Goal: Task Accomplishment & Management: Use online tool/utility

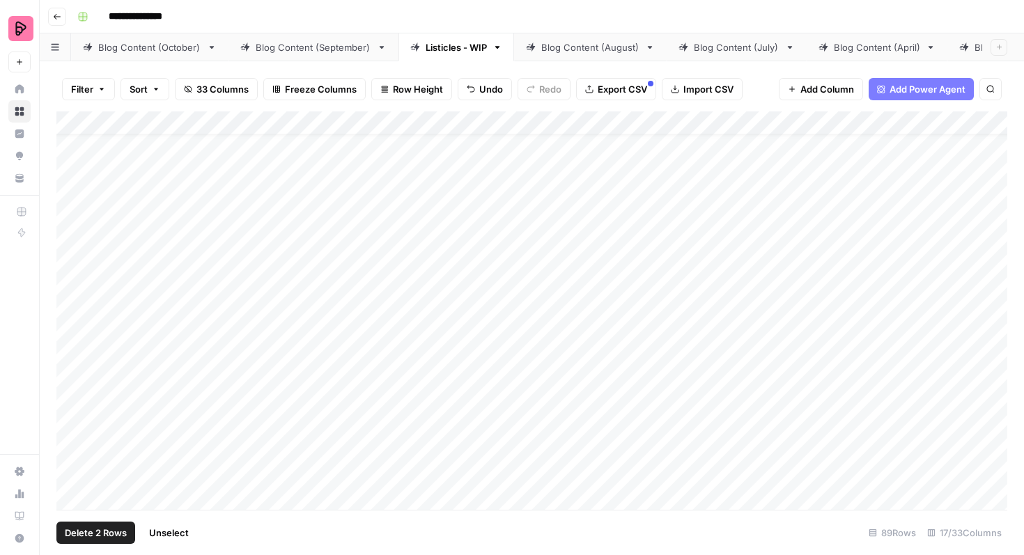
scroll to position [26, 0]
click at [144, 43] on div "Blog Content (October)" at bounding box center [149, 47] width 103 height 14
click at [129, 507] on div "Add Column" at bounding box center [531, 310] width 951 height 399
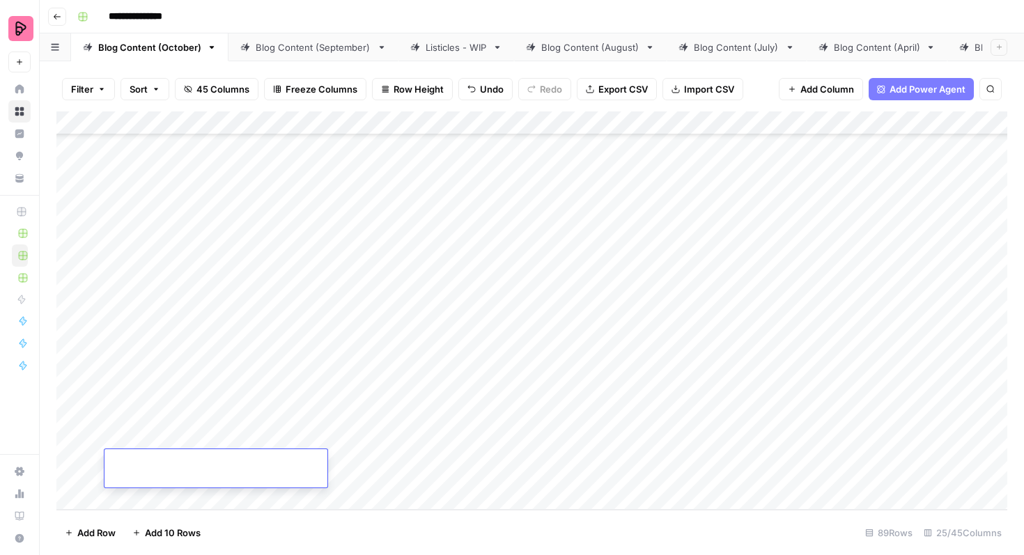
type textarea "**********"
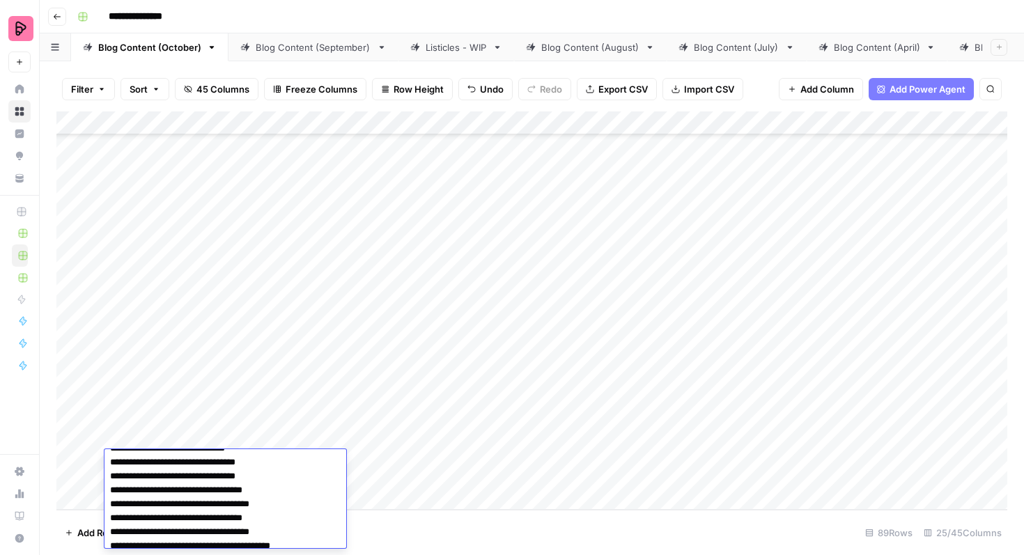
scroll to position [0, 0]
drag, startPoint x: 295, startPoint y: 541, endPoint x: 77, endPoint y: 386, distance: 266.8
click at [77, 386] on body "**********" at bounding box center [512, 277] width 1024 height 555
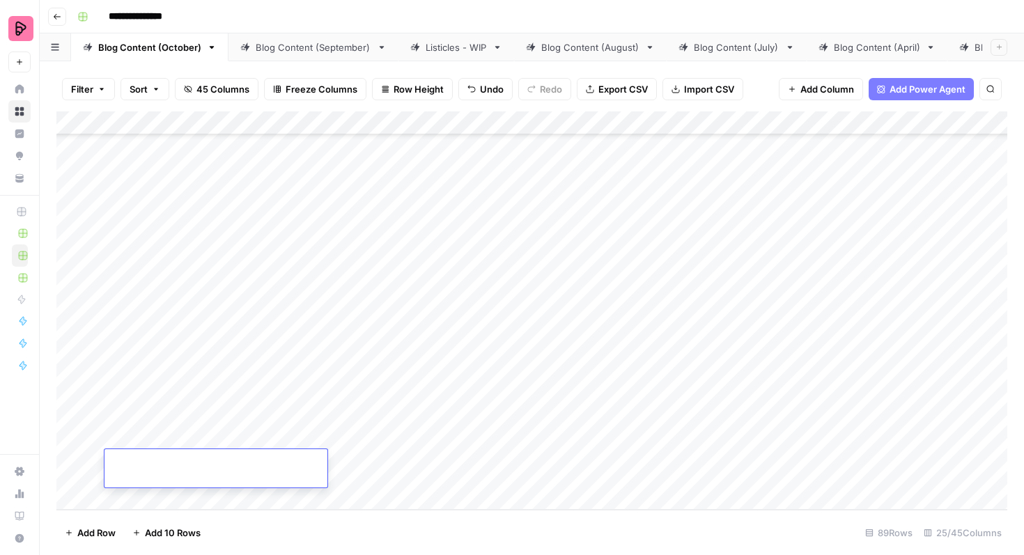
click at [391, 466] on div "Add Column" at bounding box center [531, 310] width 951 height 399
click at [96, 478] on div "Add Column" at bounding box center [531, 310] width 951 height 399
click at [72, 454] on div "Add Column" at bounding box center [531, 310] width 951 height 399
click at [72, 476] on div "Add Column" at bounding box center [531, 310] width 951 height 399
click at [75, 465] on div "Add Column" at bounding box center [531, 310] width 951 height 399
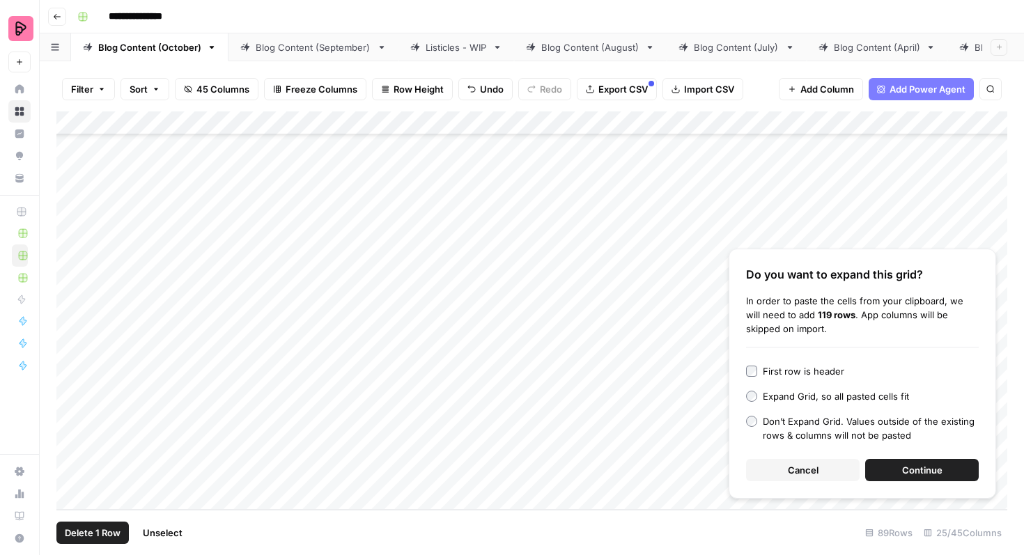
click at [906, 467] on span "Continue" at bounding box center [922, 470] width 40 height 14
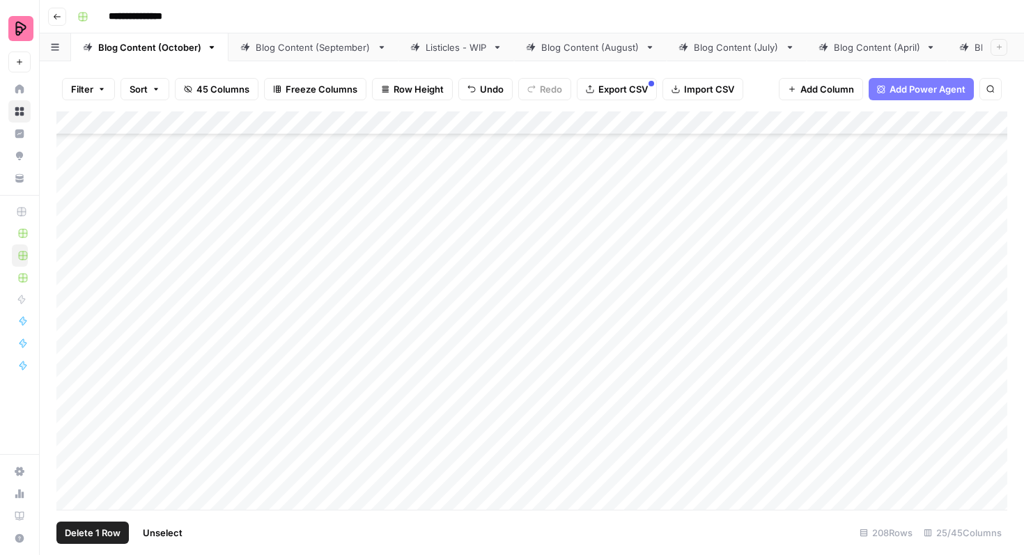
scroll to position [3076, 0]
click at [72, 263] on div "Add Column" at bounding box center [531, 310] width 951 height 399
click at [318, 231] on div "Add Column" at bounding box center [531, 310] width 951 height 399
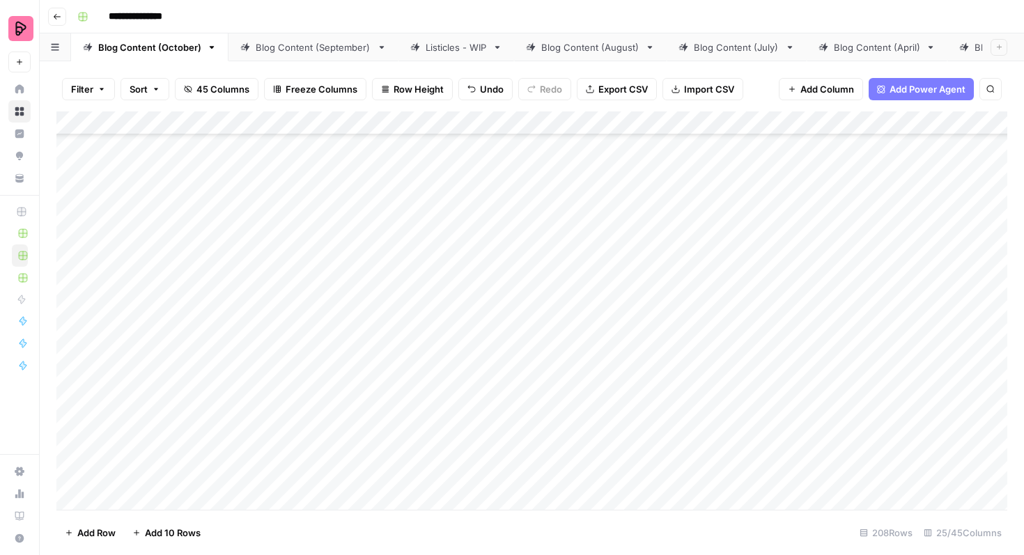
click at [562, 244] on div "Add Column" at bounding box center [531, 310] width 951 height 399
click at [95, 281] on div "Add Column" at bounding box center [531, 310] width 951 height 399
click at [136, 282] on div "Add Column" at bounding box center [531, 310] width 951 height 399
click at [89, 276] on div "Add Column" at bounding box center [531, 310] width 951 height 399
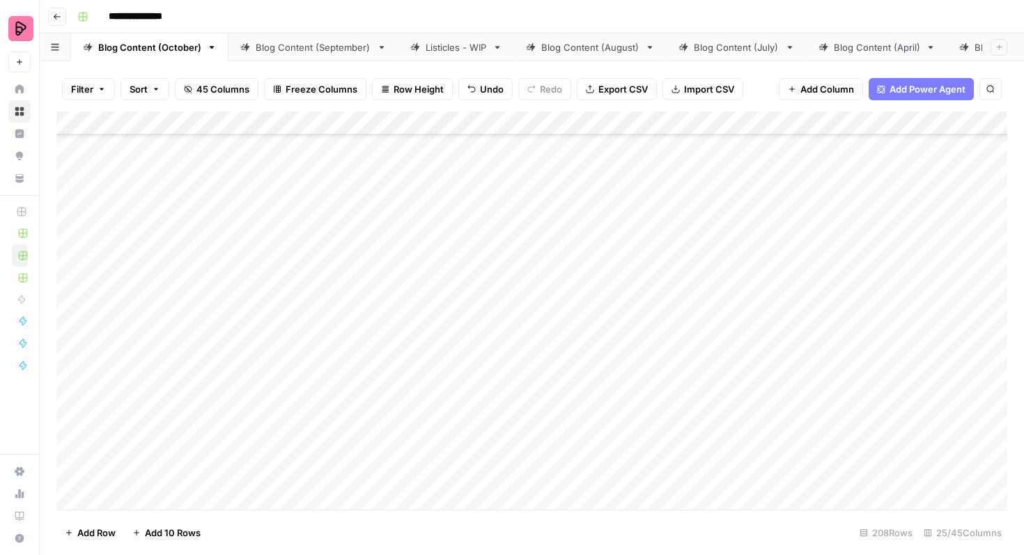
click at [123, 321] on div "Add Column" at bounding box center [531, 310] width 951 height 399
click at [72, 318] on div "Add Column" at bounding box center [531, 310] width 951 height 399
click at [96, 530] on span "Delete 1 Row" at bounding box center [93, 533] width 56 height 14
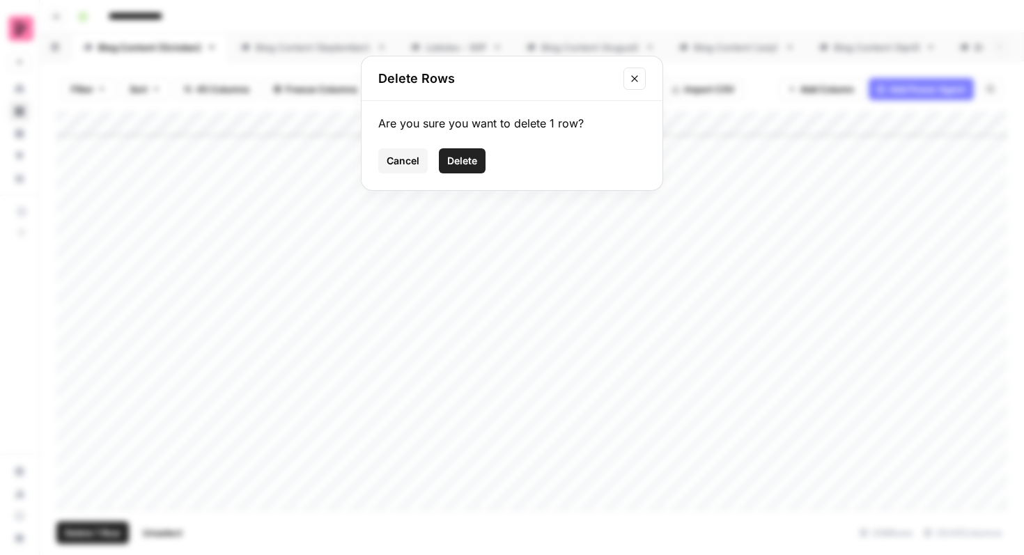
click at [468, 164] on span "Delete" at bounding box center [462, 161] width 30 height 14
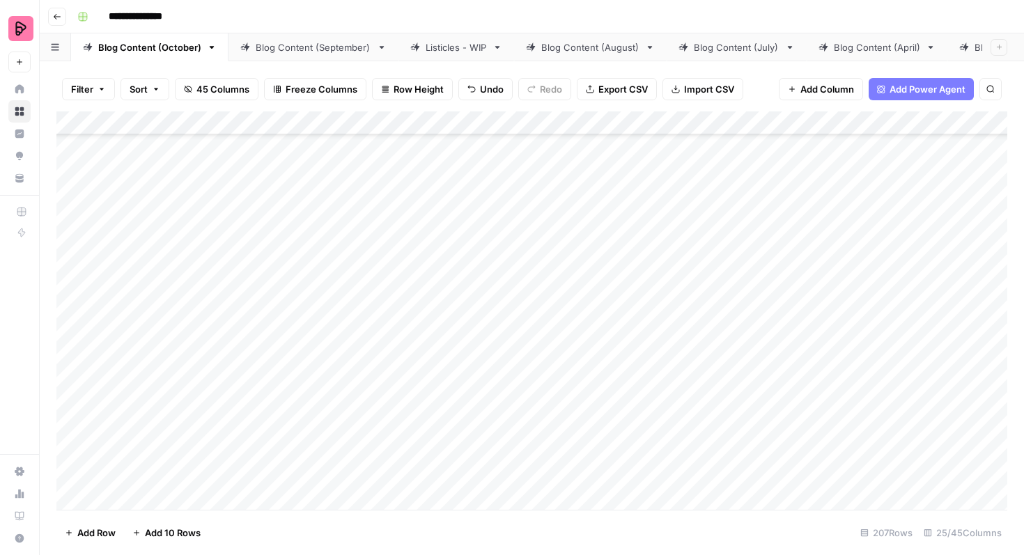
scroll to position [7147, 0]
drag, startPoint x: 324, startPoint y: 286, endPoint x: 317, endPoint y: 555, distance: 269.0
click at [317, 555] on div "Filter Sort 45 Columns Freeze Columns Row Height Undo Redo Export CSV Import CS…" at bounding box center [532, 308] width 984 height 494
click at [415, 375] on div "Add Column" at bounding box center [531, 310] width 951 height 399
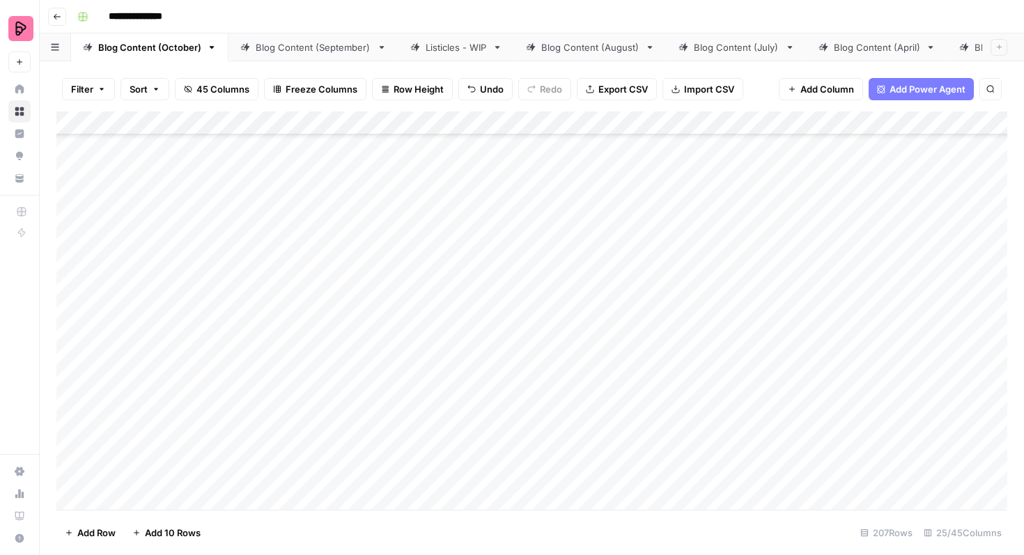
scroll to position [2928, 0]
click at [472, 45] on div "Listicles - WIP" at bounding box center [456, 47] width 61 height 14
click at [719, 329] on div "Add Column" at bounding box center [531, 310] width 951 height 399
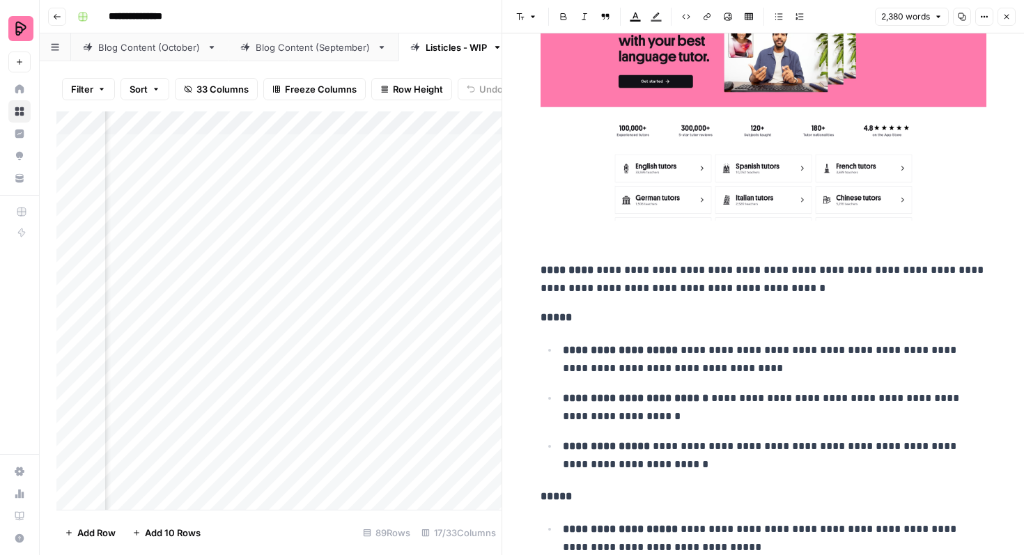
scroll to position [1380, 0]
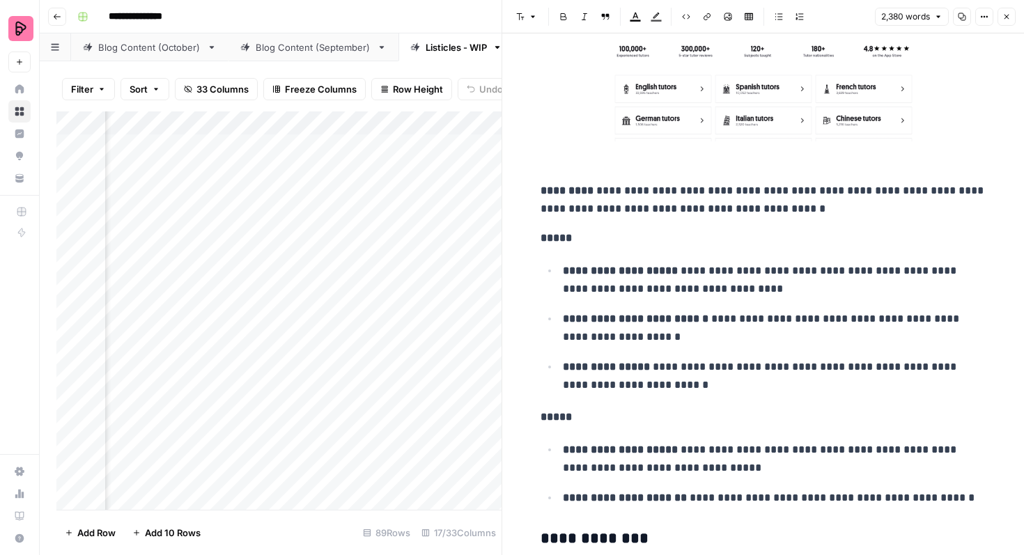
click at [1003, 25] on button "Close" at bounding box center [1007, 17] width 18 height 18
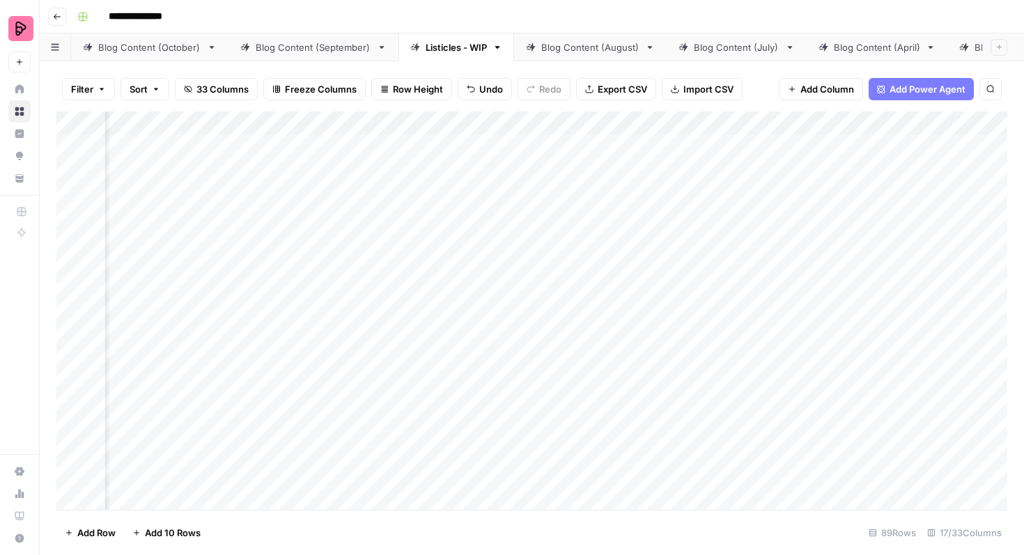
scroll to position [0, 593]
click at [75, 336] on div "Add Column" at bounding box center [531, 310] width 951 height 399
click at [71, 368] on div "Add Column" at bounding box center [531, 310] width 951 height 399
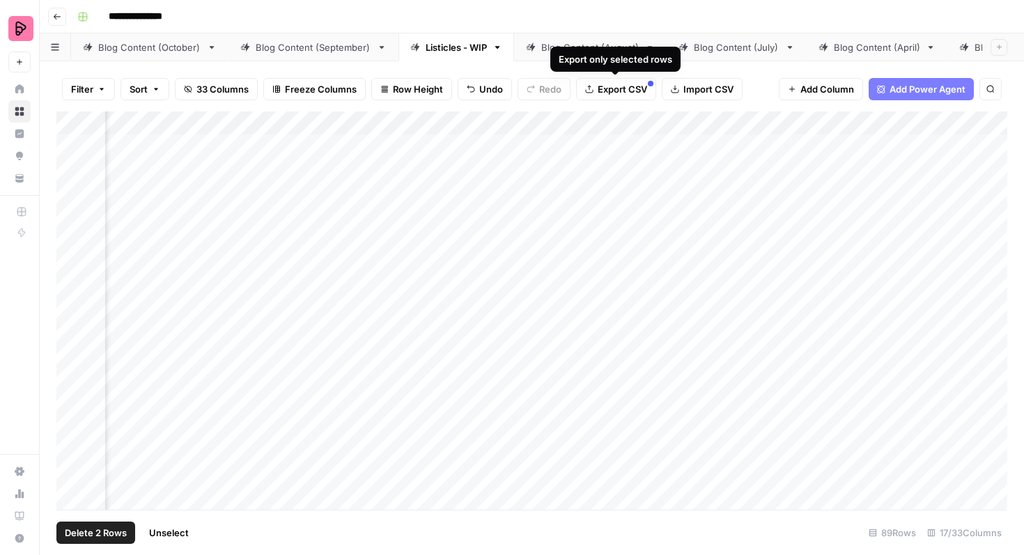
click at [619, 89] on span "Export CSV" at bounding box center [622, 89] width 49 height 14
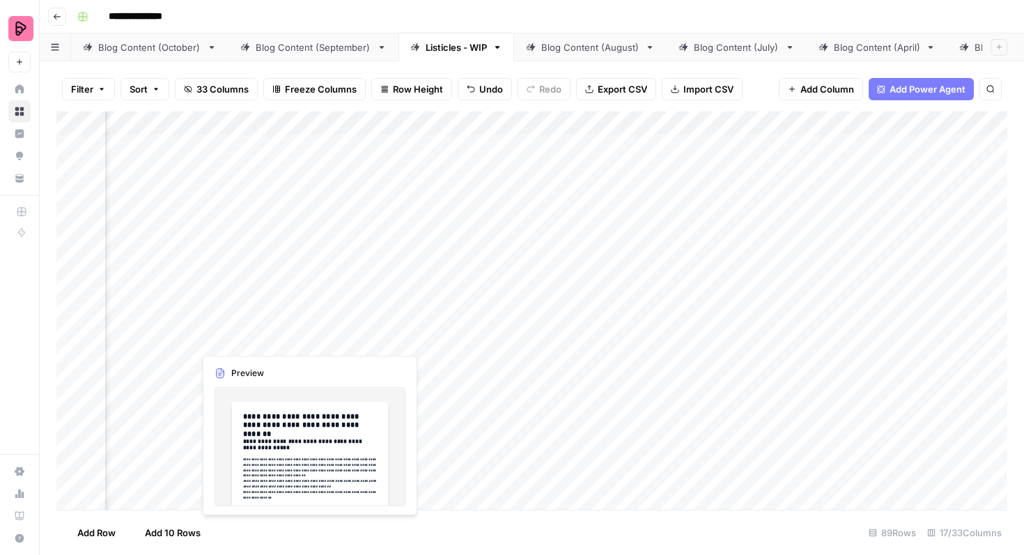
click at [307, 326] on div "Add Column" at bounding box center [531, 310] width 951 height 399
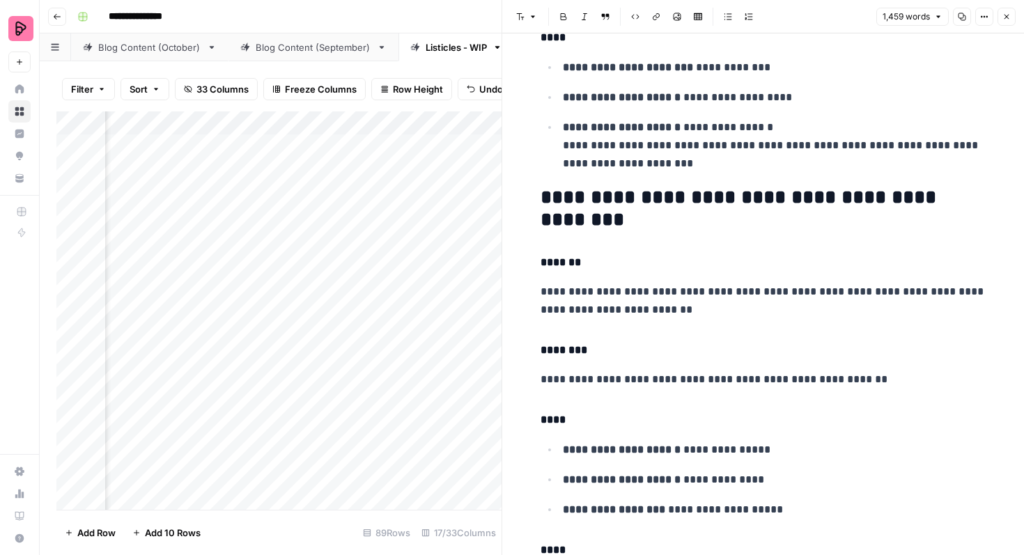
scroll to position [3176, 0]
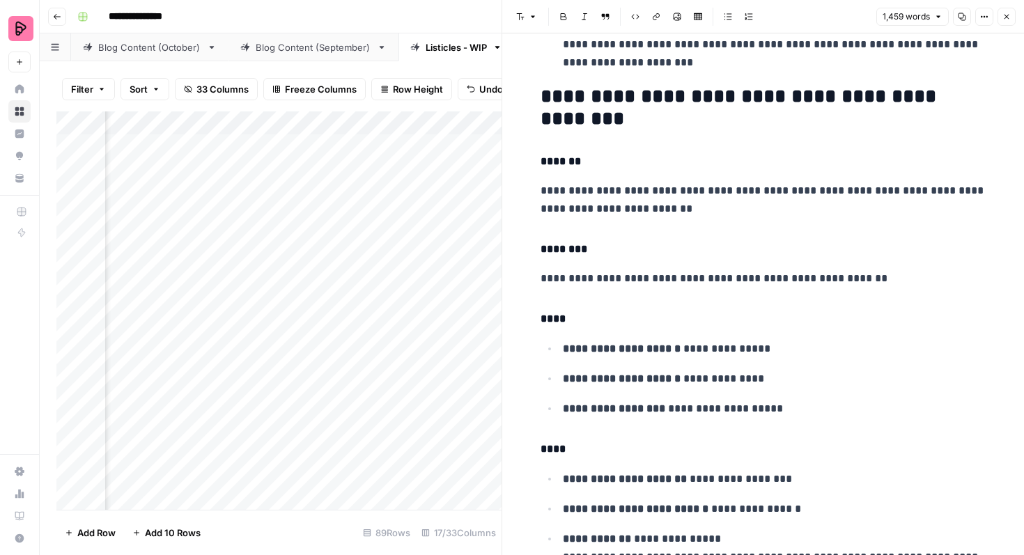
click at [1003, 20] on icon "button" at bounding box center [1007, 17] width 8 height 8
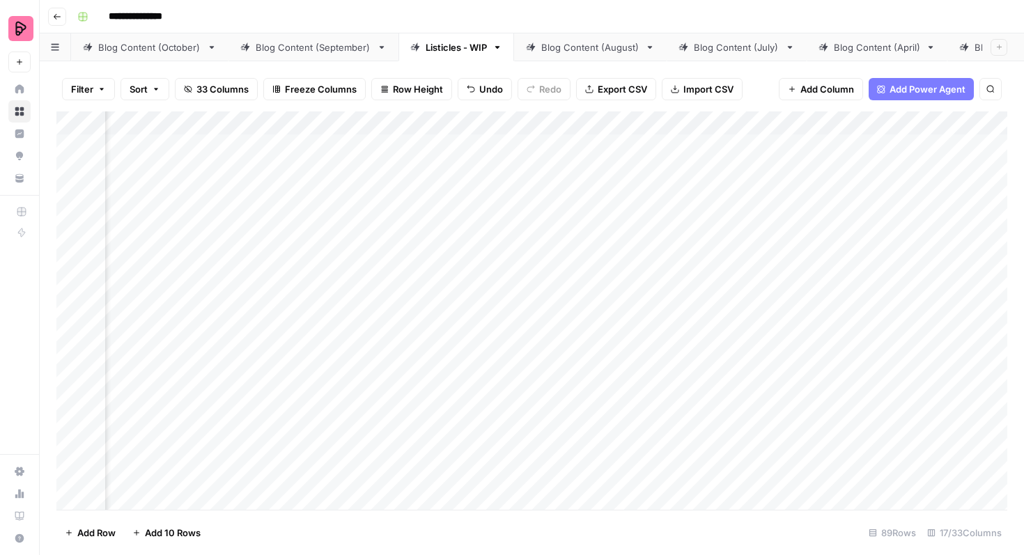
scroll to position [0, 940]
click at [906, 325] on div "Add Column" at bounding box center [531, 310] width 951 height 399
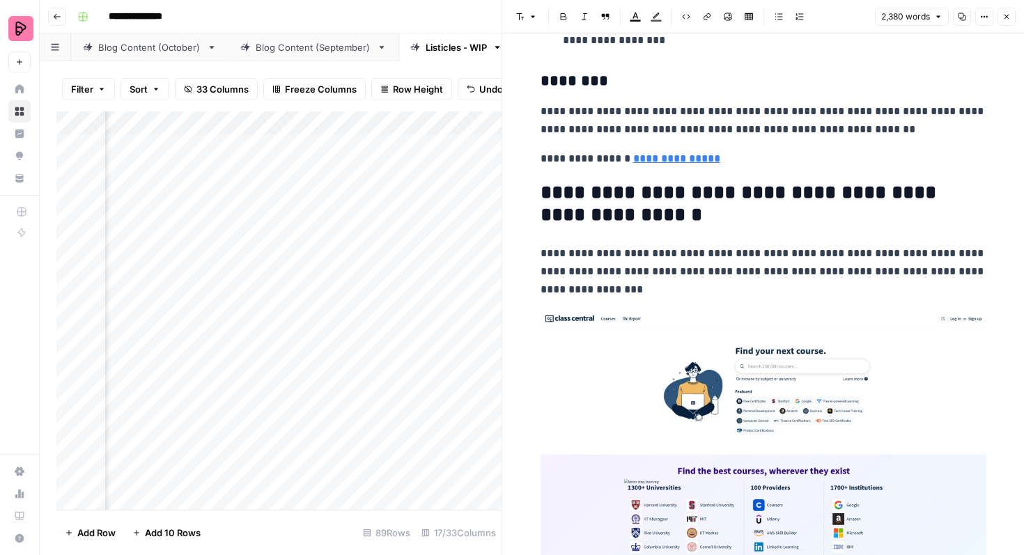
scroll to position [9244, 0]
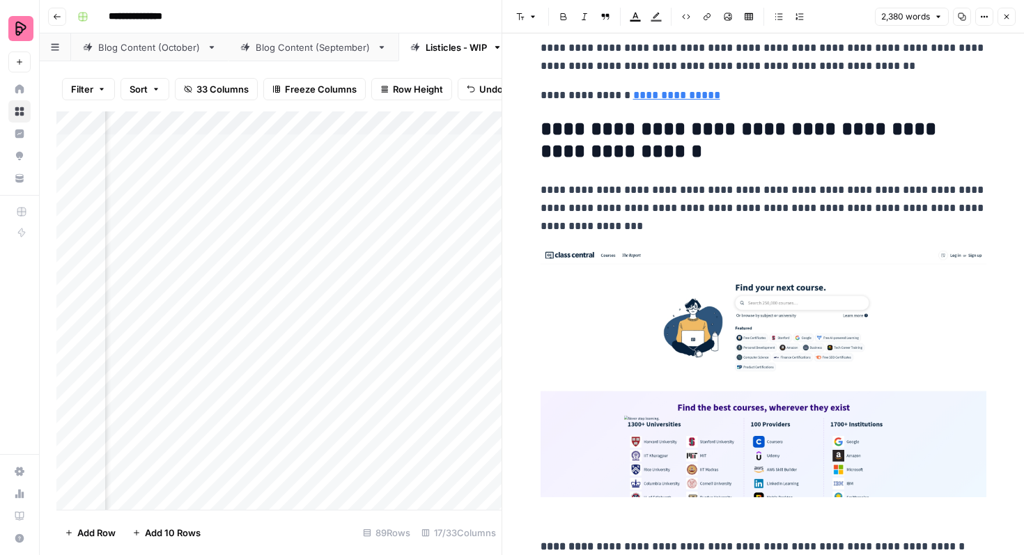
click at [1008, 17] on icon "button" at bounding box center [1007, 17] width 8 height 8
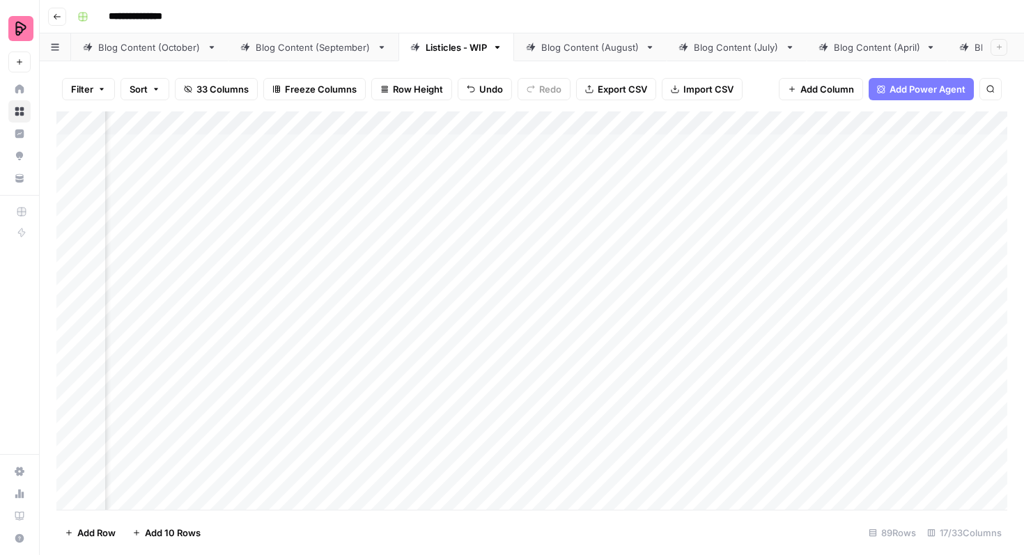
click at [497, 335] on div "Add Column" at bounding box center [531, 310] width 951 height 399
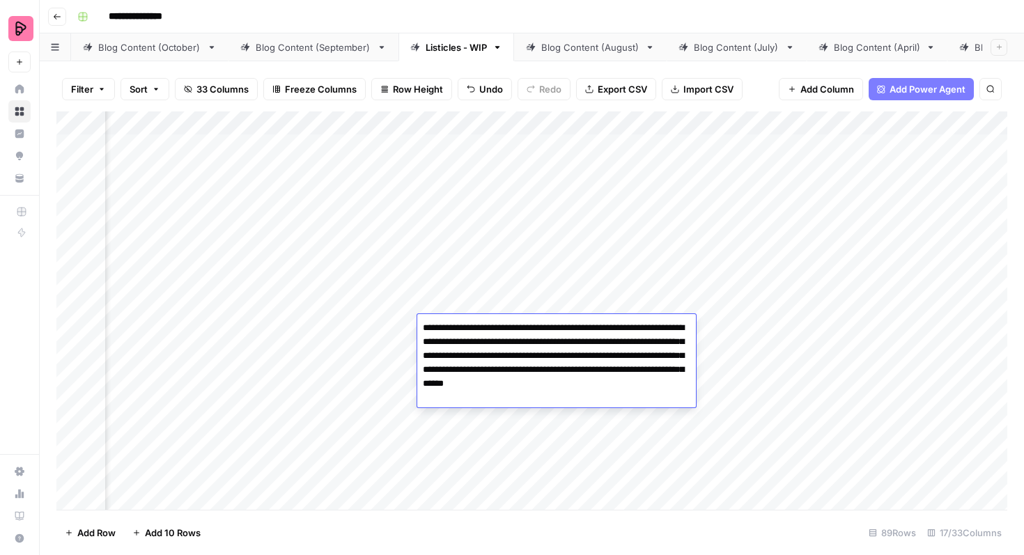
click at [497, 291] on div "Add Column" at bounding box center [531, 310] width 951 height 399
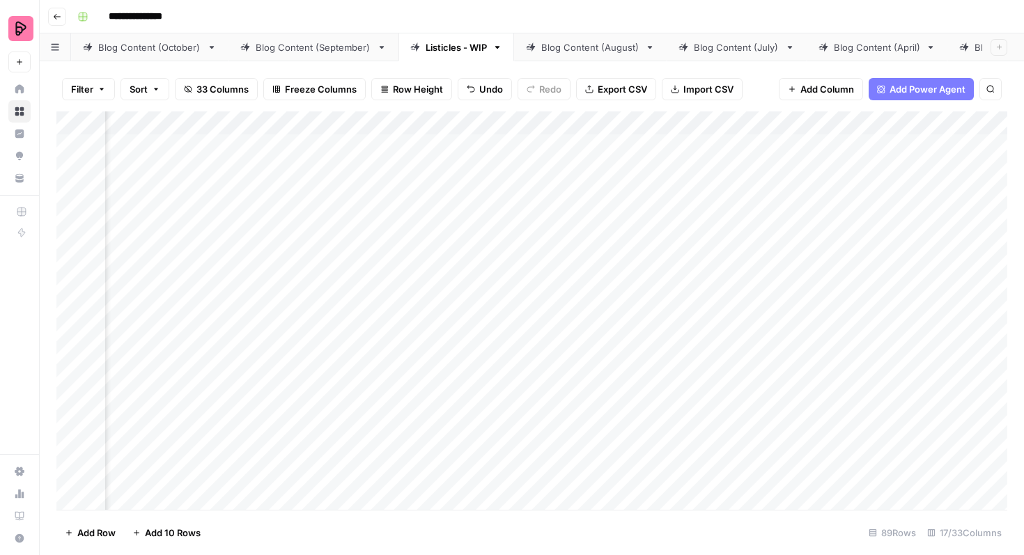
click at [497, 291] on div "Add Column" at bounding box center [531, 310] width 951 height 399
click at [503, 333] on div "Add Column" at bounding box center [531, 310] width 951 height 399
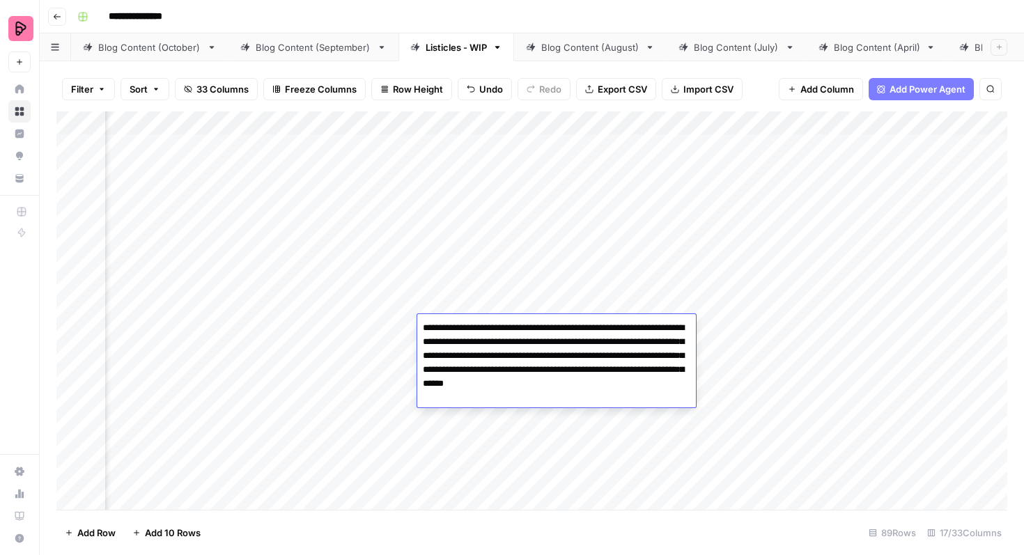
click at [517, 417] on div "Add Column" at bounding box center [531, 310] width 951 height 399
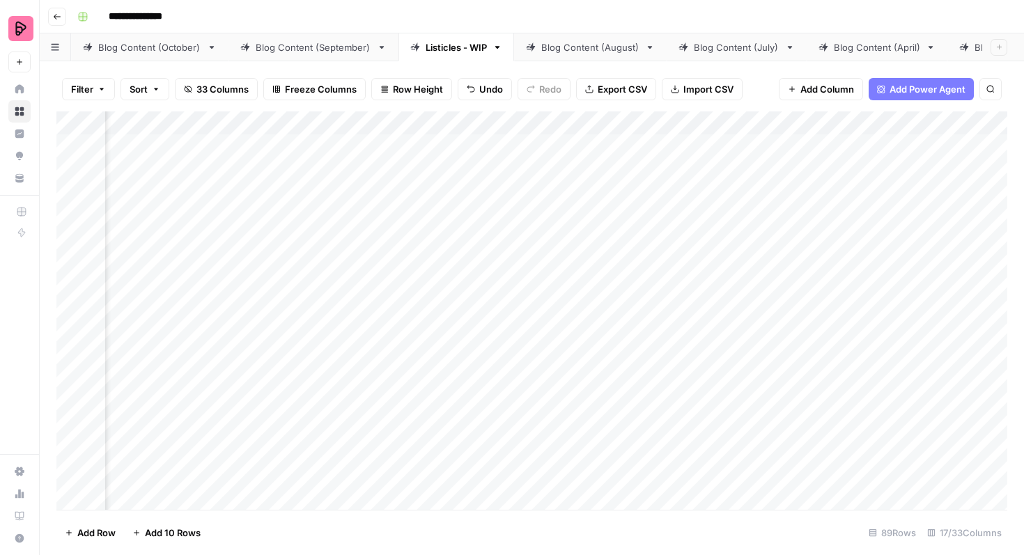
click at [516, 408] on div "Add Column" at bounding box center [531, 310] width 951 height 399
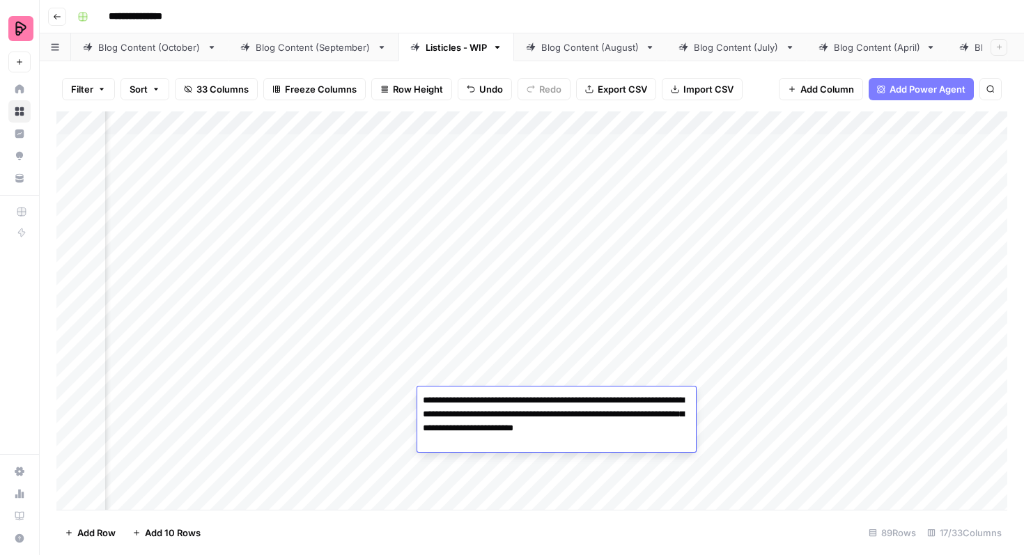
click at [506, 337] on div "Add Column" at bounding box center [531, 310] width 951 height 399
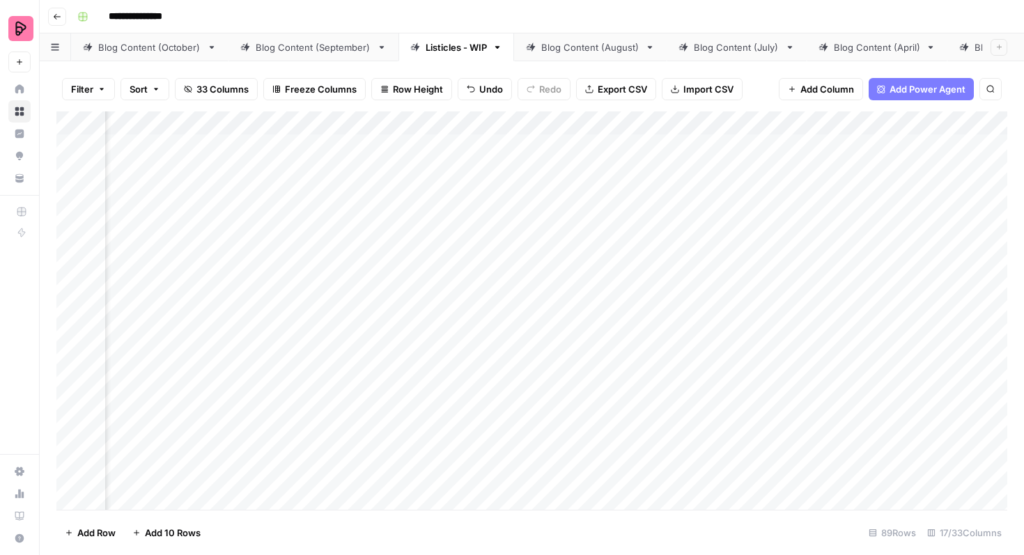
click at [506, 337] on div "Add Column" at bounding box center [531, 310] width 951 height 399
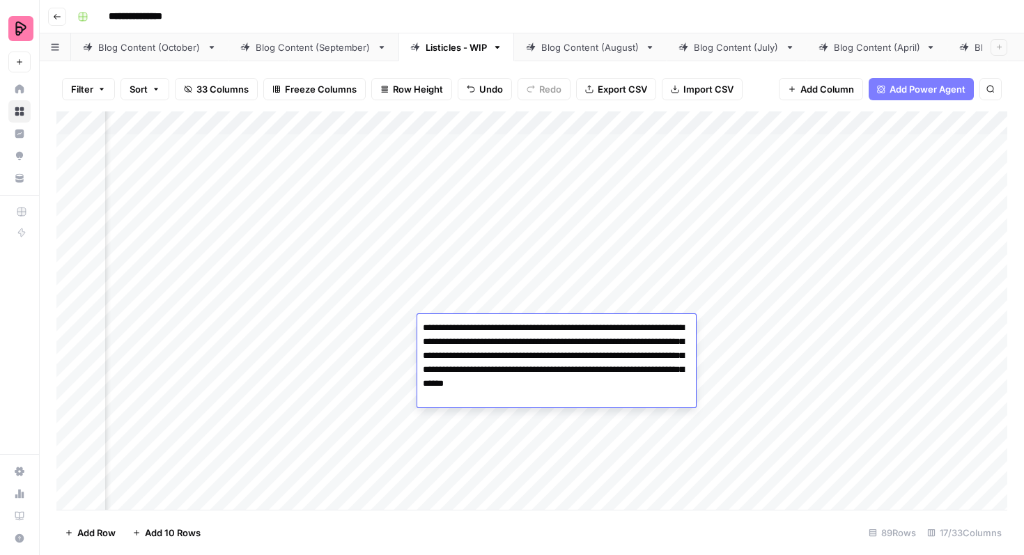
click at [384, 366] on div "Add Column" at bounding box center [531, 310] width 951 height 399
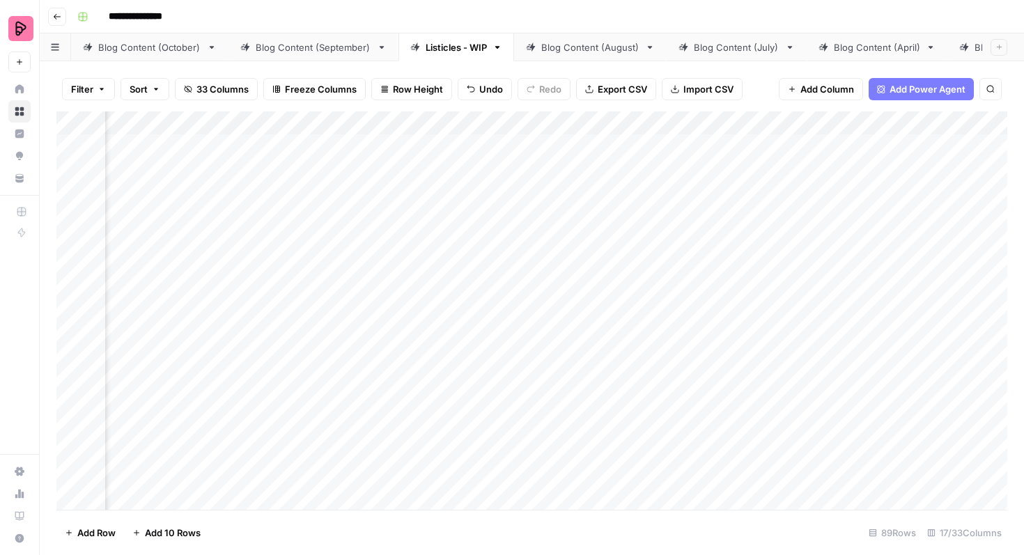
click at [483, 366] on div "Add Column" at bounding box center [531, 310] width 951 height 399
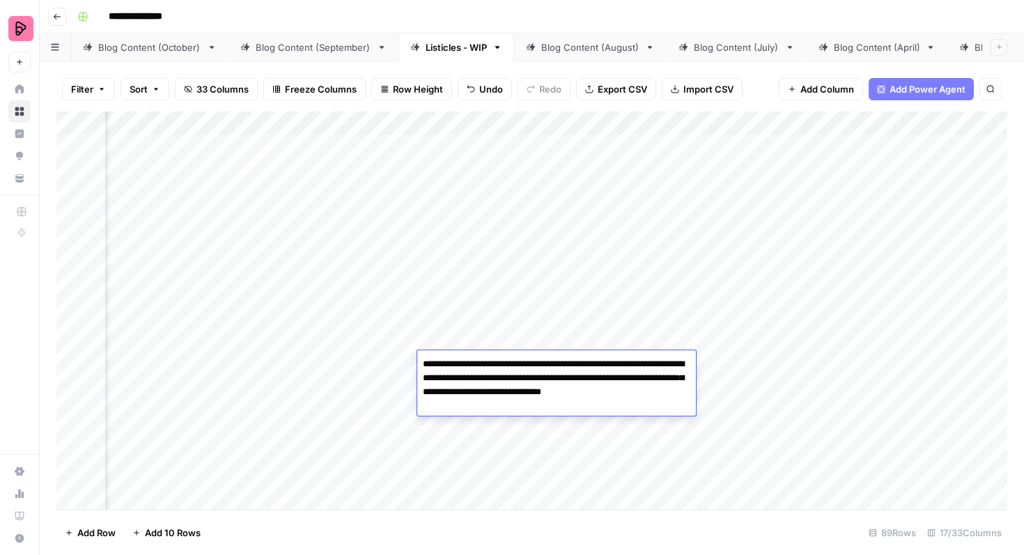
click at [902, 359] on div "Add Column" at bounding box center [531, 310] width 951 height 399
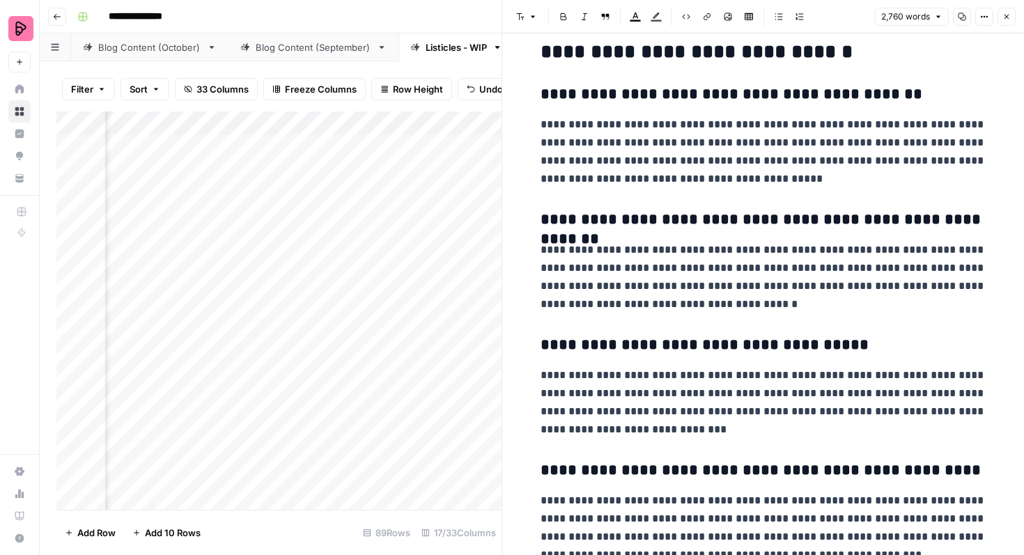
scroll to position [11584, 0]
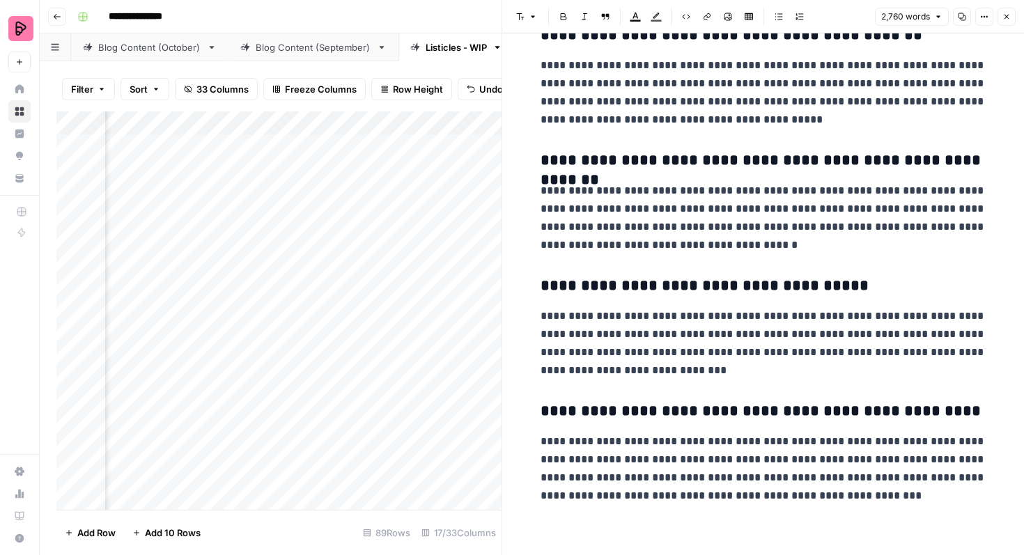
click at [1005, 23] on button "Close" at bounding box center [1007, 17] width 18 height 18
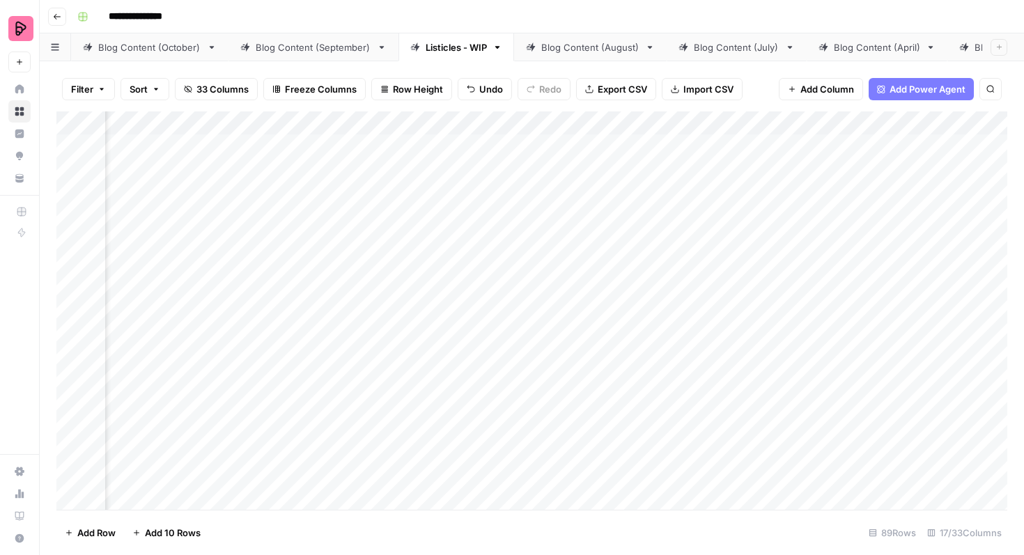
click at [185, 49] on div "Blog Content (October)" at bounding box center [149, 47] width 103 height 14
drag, startPoint x: 142, startPoint y: 383, endPoint x: 145, endPoint y: 452, distance: 69.0
click at [145, 452] on div "Add Column" at bounding box center [531, 310] width 951 height 399
click at [250, 329] on div "Add Column" at bounding box center [531, 310] width 951 height 399
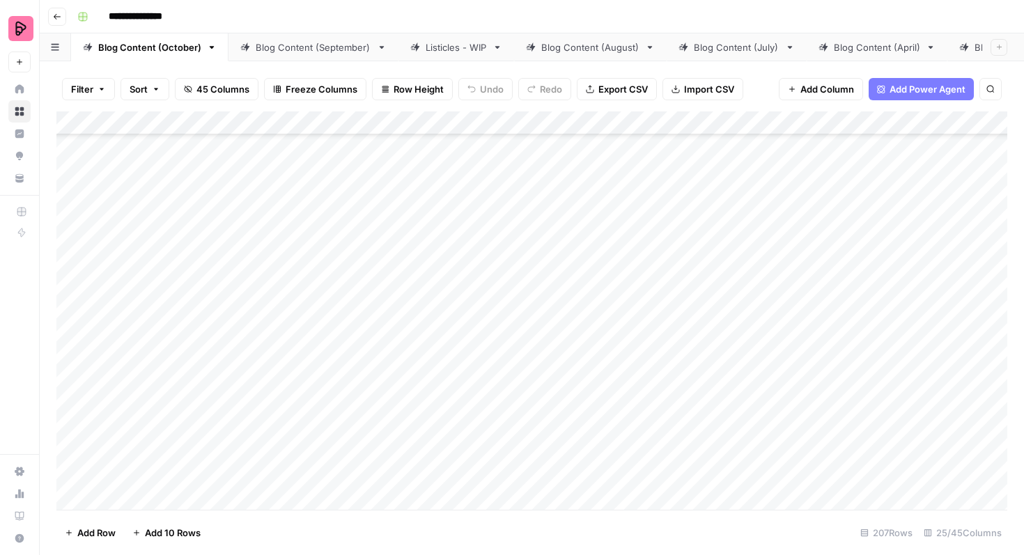
scroll to position [3010, 0]
click at [69, 335] on div "Add Column" at bounding box center [531, 310] width 951 height 399
click at [71, 366] on div "Add Column" at bounding box center [531, 310] width 951 height 399
click at [72, 404] on div "Add Column" at bounding box center [531, 310] width 951 height 399
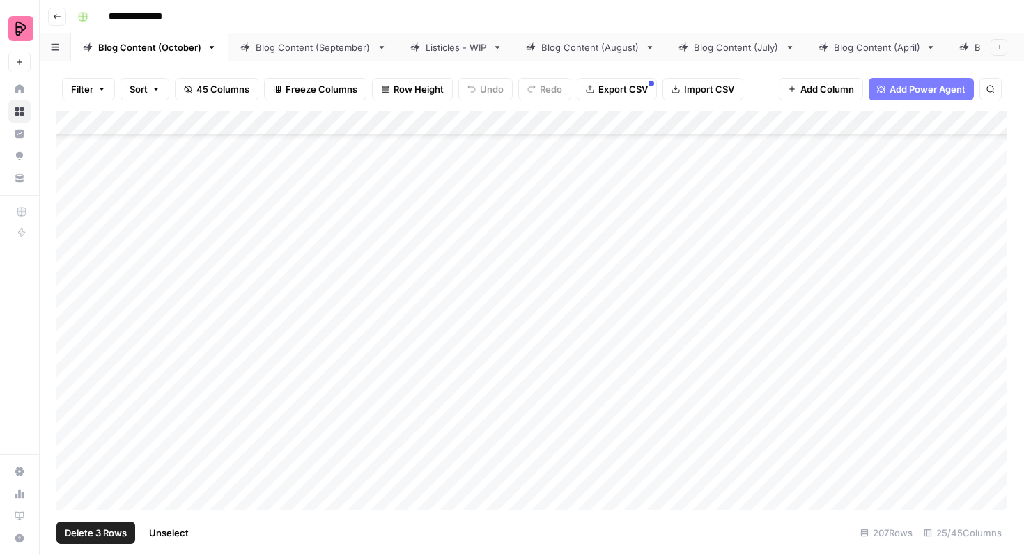
click at [70, 248] on div "Add Column" at bounding box center [531, 310] width 951 height 399
click at [73, 286] on div "Add Column" at bounding box center [531, 310] width 951 height 399
click at [73, 325] on div "Add Column" at bounding box center [531, 310] width 951 height 399
click at [72, 355] on div "Add Column" at bounding box center [531, 310] width 951 height 399
click at [72, 394] on div "Add Column" at bounding box center [531, 310] width 951 height 399
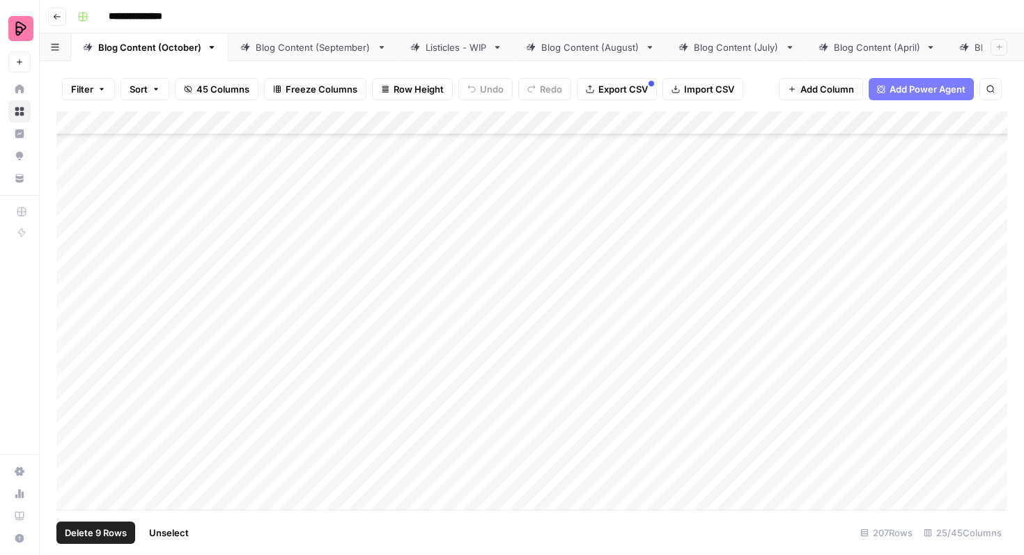
click at [72, 426] on div "Add Column" at bounding box center [531, 310] width 951 height 399
click at [72, 470] on div "Add Column" at bounding box center [531, 310] width 951 height 399
click at [74, 410] on div "Add Column" at bounding box center [531, 310] width 951 height 399
click at [74, 447] on div "Add Column" at bounding box center [531, 310] width 951 height 399
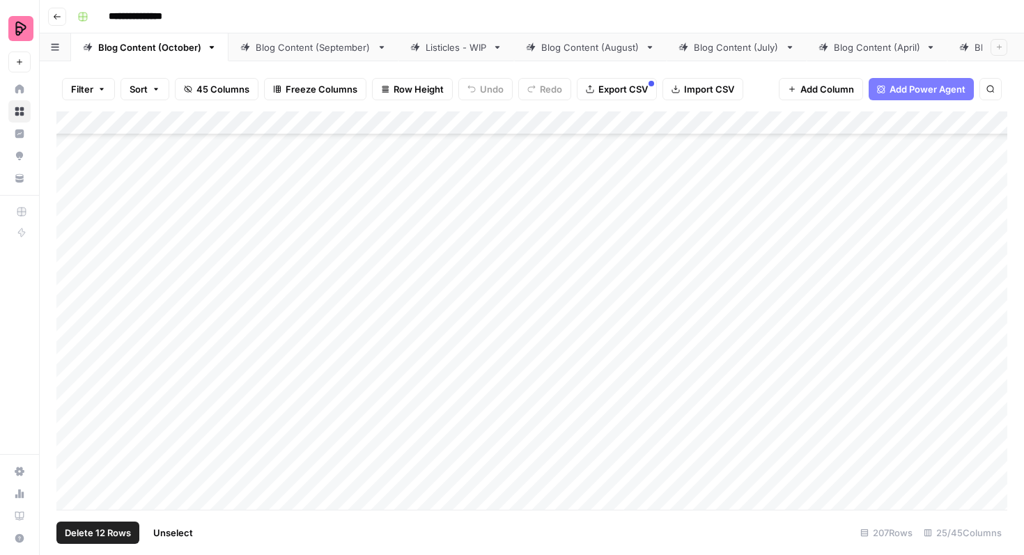
scroll to position [3357, 0]
click at [73, 421] on div "Add Column" at bounding box center [531, 310] width 951 height 399
click at [72, 453] on div "Add Column" at bounding box center [531, 310] width 951 height 399
click at [576, 332] on div "Add Column" at bounding box center [531, 310] width 951 height 399
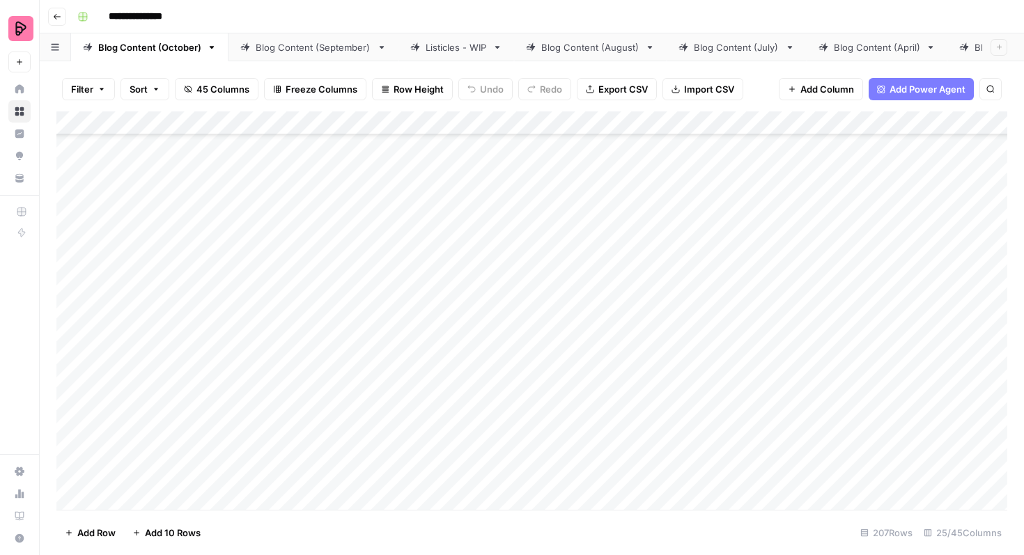
scroll to position [3453, 0]
drag, startPoint x: 135, startPoint y: 230, endPoint x: 382, endPoint y: 343, distance: 271.5
click at [382, 343] on div "Add Column" at bounding box center [531, 310] width 951 height 399
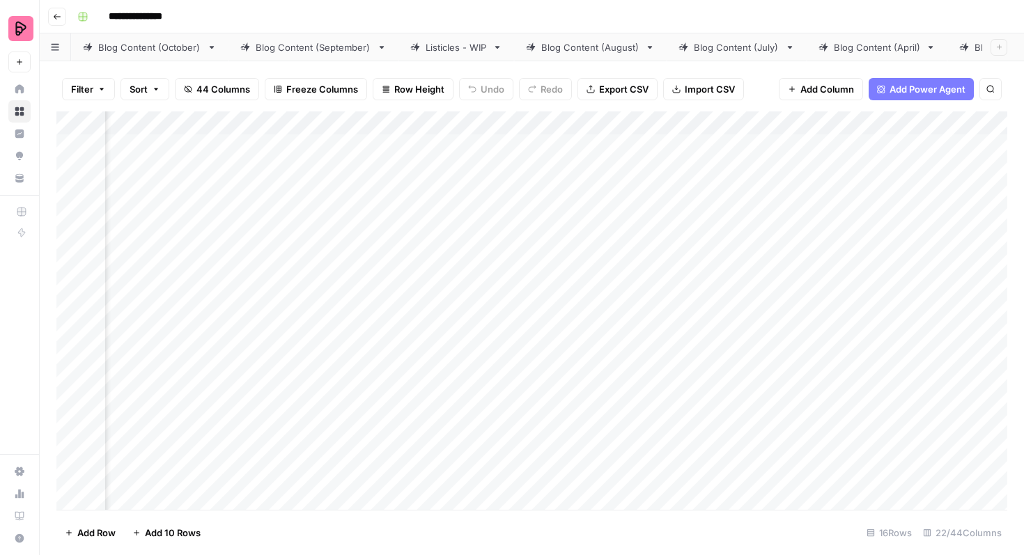
click at [155, 49] on div "Blog Content (October)" at bounding box center [149, 47] width 103 height 14
click at [72, 153] on div "Add Column" at bounding box center [531, 310] width 951 height 399
click at [70, 187] on div "Add Column" at bounding box center [531, 310] width 951 height 399
click at [71, 218] on div "Add Column" at bounding box center [531, 310] width 951 height 399
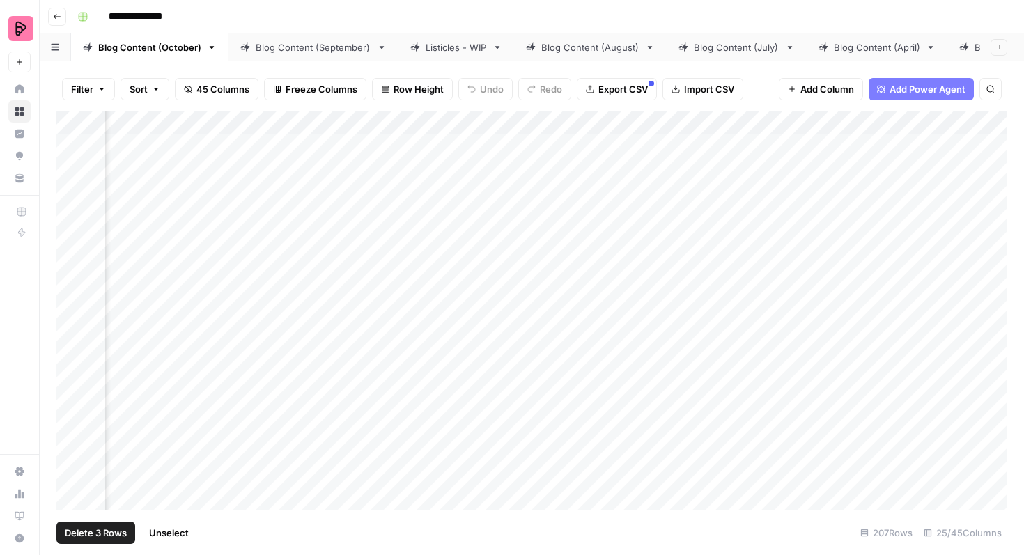
click at [70, 258] on div "Add Column" at bounding box center [531, 310] width 951 height 399
click at [72, 293] on div "Add Column" at bounding box center [531, 310] width 951 height 399
click at [72, 330] on div "Add Column" at bounding box center [531, 310] width 951 height 399
click at [71, 371] on div "Add Column" at bounding box center [531, 310] width 951 height 399
click at [71, 412] on div "Add Column" at bounding box center [531, 310] width 951 height 399
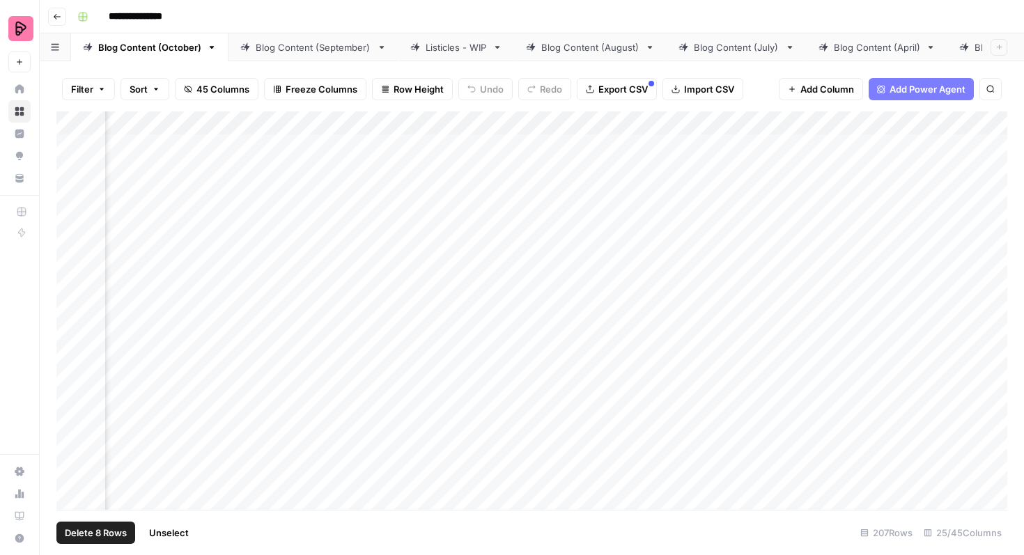
click at [72, 441] on div "Add Column" at bounding box center [531, 310] width 951 height 399
click at [72, 484] on div "Add Column" at bounding box center [531, 310] width 951 height 399
click at [70, 257] on div "Add Column" at bounding box center [531, 310] width 951 height 399
click at [72, 296] on div "Add Column" at bounding box center [531, 310] width 951 height 399
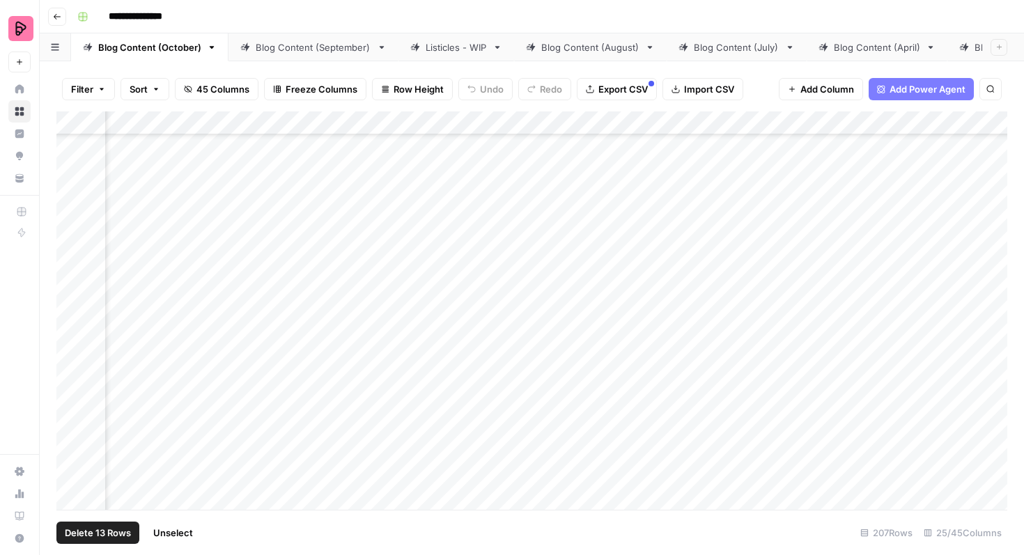
click at [72, 326] on div "Add Column" at bounding box center [531, 310] width 951 height 399
click at [72, 363] on div "Add Column" at bounding box center [531, 310] width 951 height 399
click at [73, 400] on div "Add Column" at bounding box center [531, 310] width 951 height 399
click at [72, 434] on div "Add Column" at bounding box center [531, 310] width 951 height 399
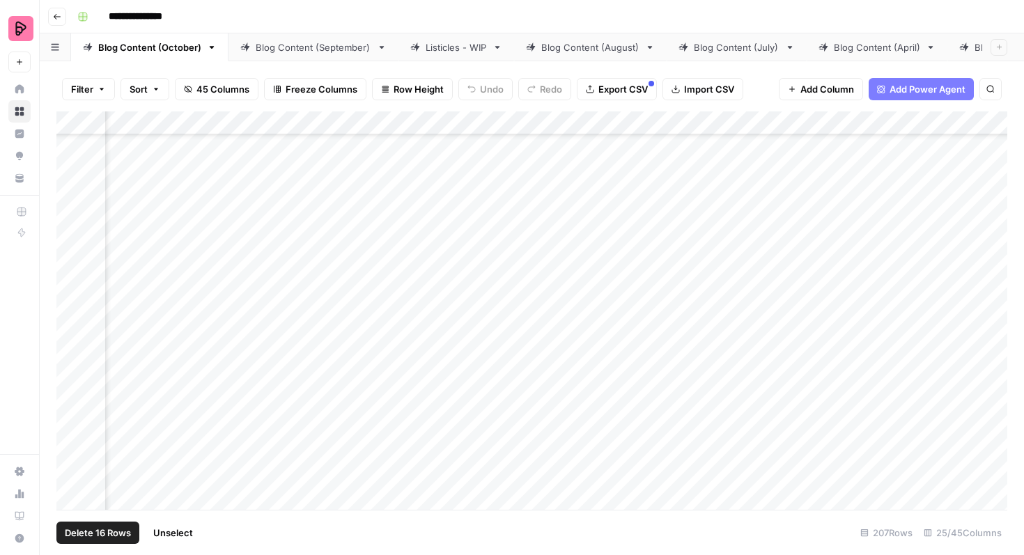
click at [70, 242] on div "Add Column" at bounding box center [531, 310] width 951 height 399
click at [70, 282] on div "Add Column" at bounding box center [531, 310] width 951 height 399
click at [70, 314] on div "Add Column" at bounding box center [531, 310] width 951 height 399
click at [71, 348] on div "Add Column" at bounding box center [531, 310] width 951 height 399
click at [72, 382] on div "Add Column" at bounding box center [531, 310] width 951 height 399
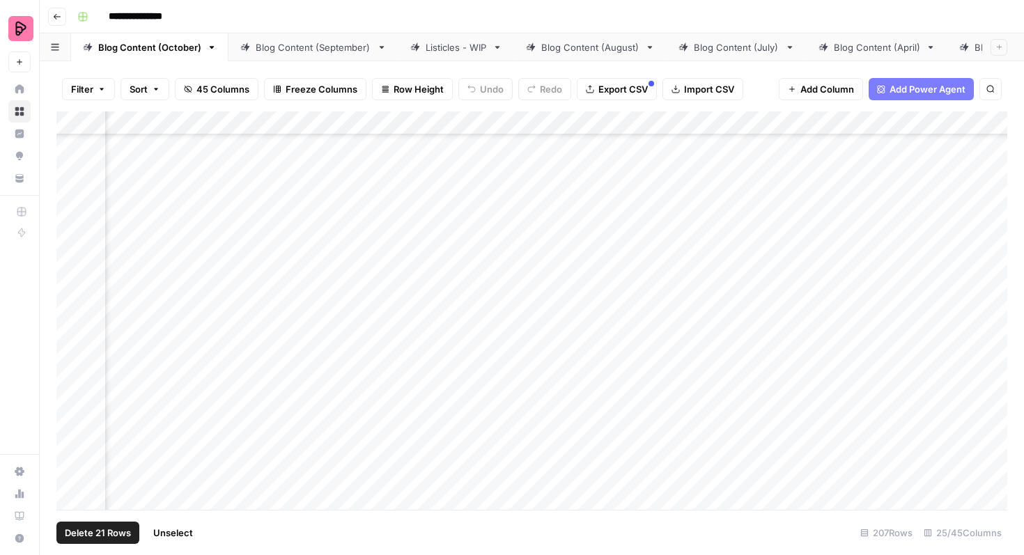
scroll to position [694, 791]
click at [70, 219] on div "Add Column" at bounding box center [531, 310] width 951 height 399
click at [70, 254] on div "Add Column" at bounding box center [531, 310] width 951 height 399
click at [71, 287] on div "Add Column" at bounding box center [531, 310] width 951 height 399
click at [71, 330] on div "Add Column" at bounding box center [531, 310] width 951 height 399
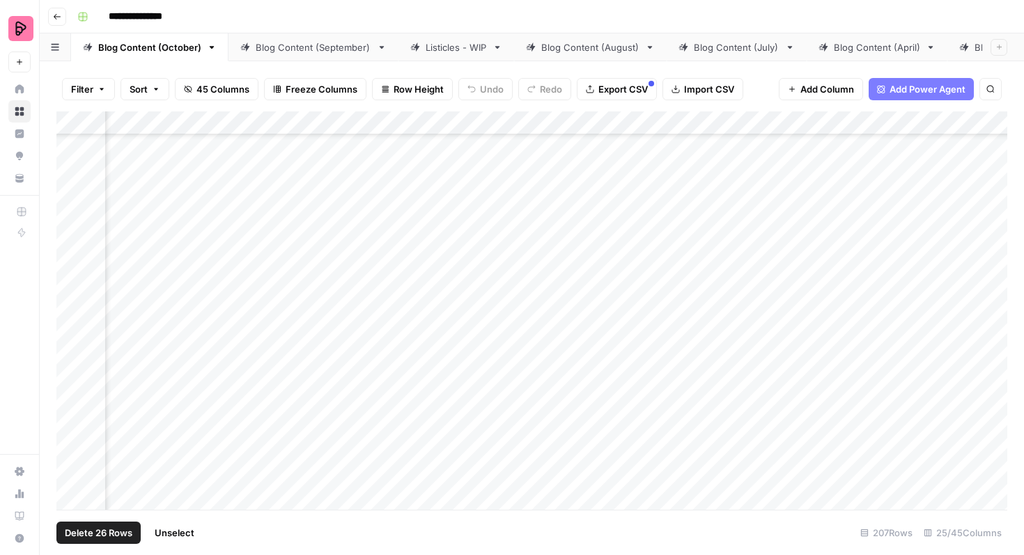
click at [72, 363] on div "Add Column" at bounding box center [531, 310] width 951 height 399
click at [72, 397] on div "Add Column" at bounding box center [531, 310] width 951 height 399
click at [71, 245] on div "Add Column" at bounding box center [531, 310] width 951 height 399
click at [71, 280] on div "Add Column" at bounding box center [531, 310] width 951 height 399
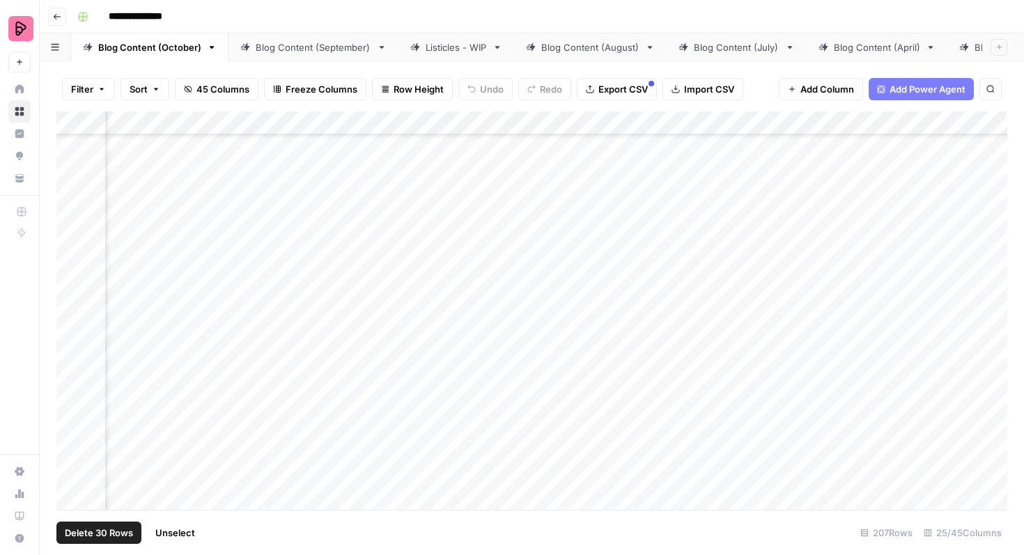
click at [70, 314] on div "Add Column" at bounding box center [531, 310] width 951 height 399
click at [72, 350] on div "Add Column" at bounding box center [531, 310] width 951 height 399
click at [73, 390] on div "Add Column" at bounding box center [531, 310] width 951 height 399
click at [73, 424] on div "Add Column" at bounding box center [531, 310] width 951 height 399
click at [73, 461] on div "Add Column" at bounding box center [531, 310] width 951 height 399
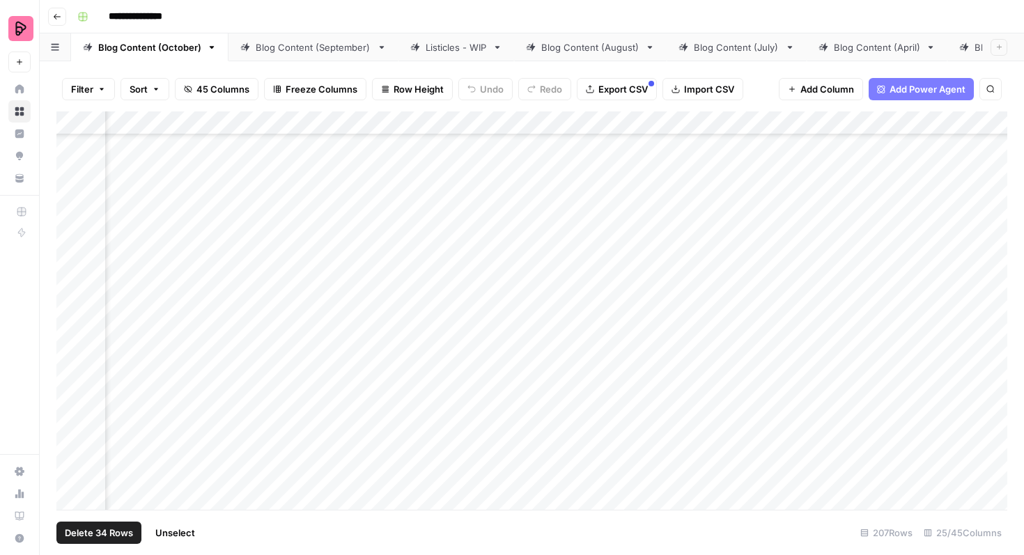
scroll to position [1076, 791]
click at [69, 308] on div "Add Column" at bounding box center [531, 310] width 951 height 399
click at [73, 347] on div "Add Column" at bounding box center [531, 310] width 951 height 399
click at [73, 381] on div "Add Column" at bounding box center [531, 310] width 951 height 399
click at [74, 415] on div "Add Column" at bounding box center [531, 310] width 951 height 399
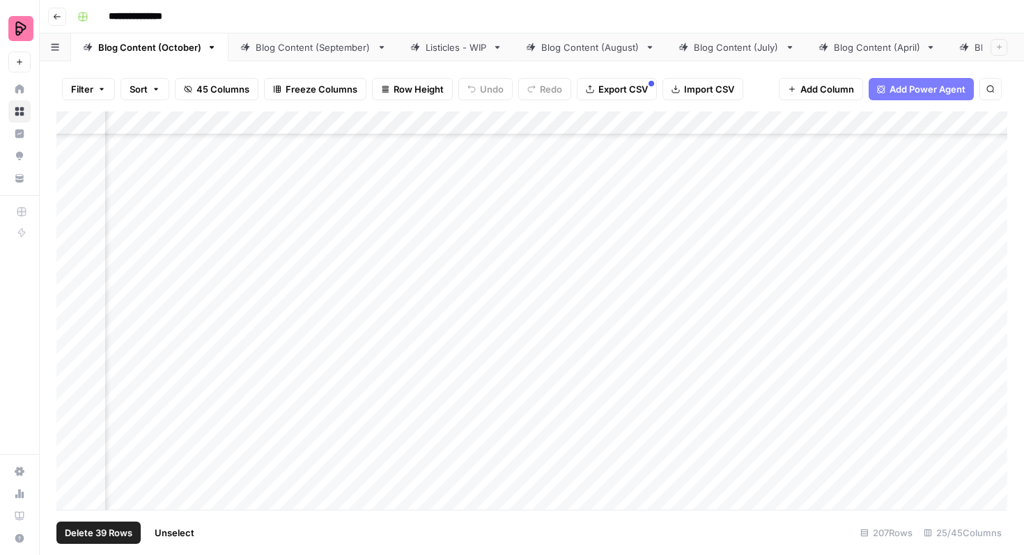
click at [69, 456] on div "Add Column" at bounding box center [531, 310] width 951 height 399
click at [71, 489] on div "Add Column" at bounding box center [531, 310] width 951 height 399
click at [71, 243] on div "Add Column" at bounding box center [531, 310] width 951 height 399
click at [72, 276] on div "Add Column" at bounding box center [531, 310] width 951 height 399
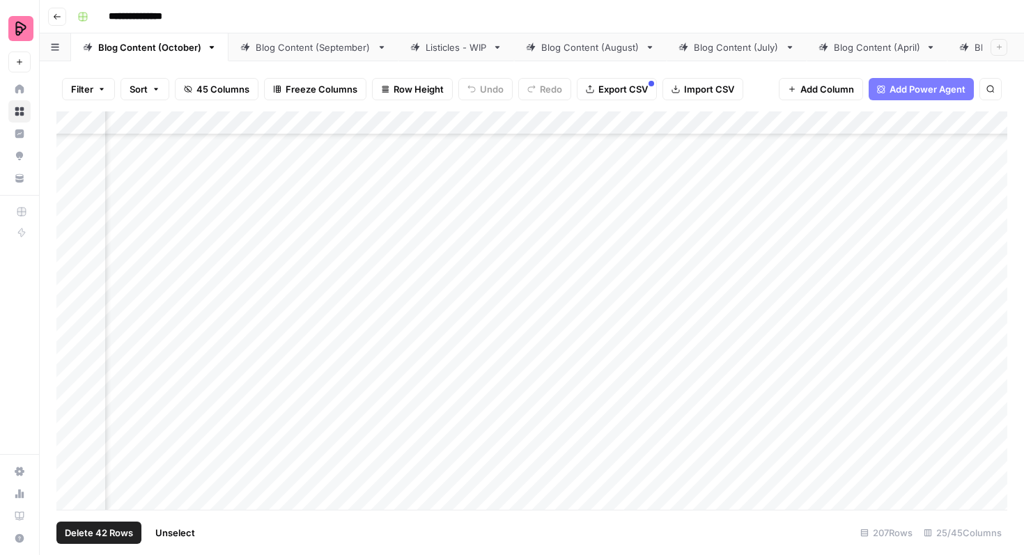
click at [72, 309] on div "Add Column" at bounding box center [531, 310] width 951 height 399
click at [73, 346] on div "Add Column" at bounding box center [531, 310] width 951 height 399
click at [73, 387] on div "Add Column" at bounding box center [531, 310] width 951 height 399
click at [70, 422] on div "Add Column" at bounding box center [531, 310] width 951 height 399
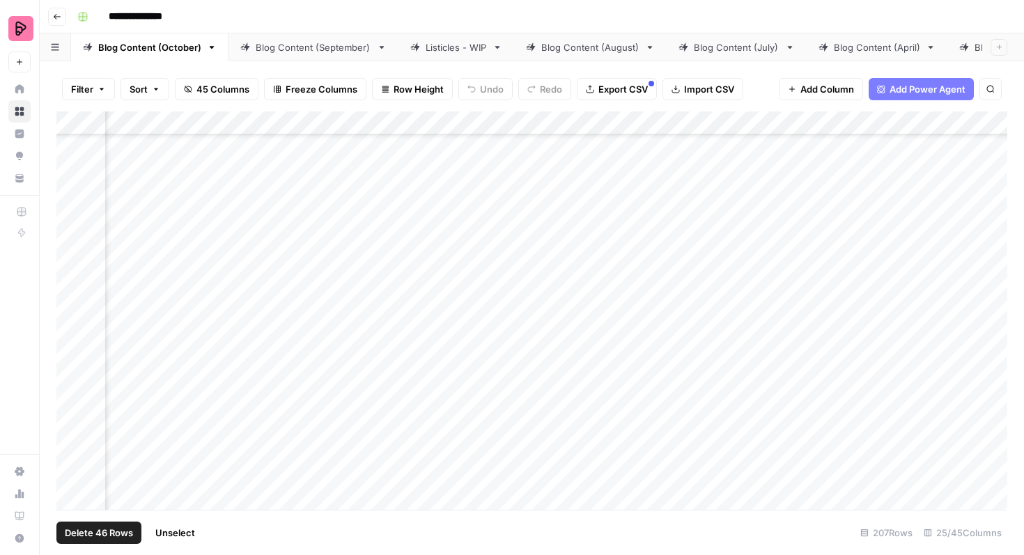
click at [69, 332] on div "Add Column" at bounding box center [531, 310] width 951 height 399
click at [69, 363] on div "Add Column" at bounding box center [531, 310] width 951 height 399
click at [69, 399] on div "Add Column" at bounding box center [531, 310] width 951 height 399
click at [70, 431] on div "Add Column" at bounding box center [531, 310] width 951 height 399
click at [70, 470] on div "Add Column" at bounding box center [531, 310] width 951 height 399
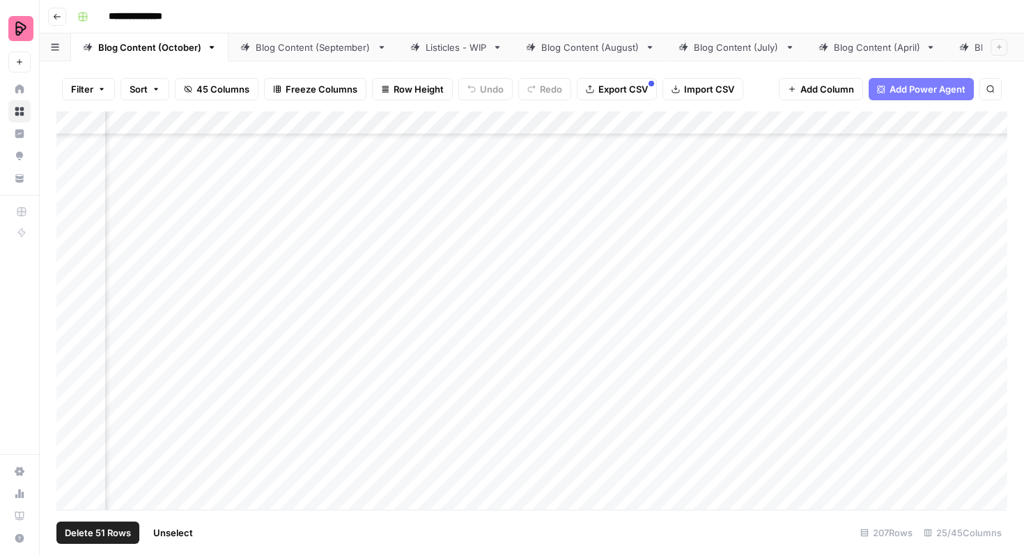
scroll to position [1796, 791]
click at [72, 240] on div "Add Column" at bounding box center [531, 310] width 951 height 399
click at [72, 278] on div "Add Column" at bounding box center [531, 310] width 951 height 399
click at [68, 312] on div "Add Column" at bounding box center [531, 310] width 951 height 399
click at [67, 341] on div "Add Column" at bounding box center [531, 310] width 951 height 399
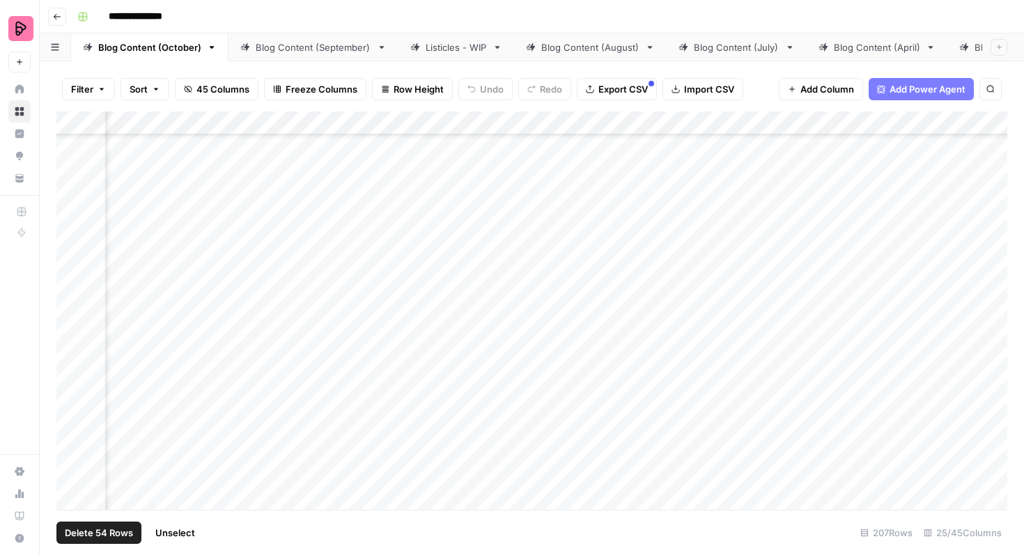
click at [72, 351] on div "Add Column" at bounding box center [531, 310] width 951 height 399
click at [71, 350] on div "Add Column" at bounding box center [531, 310] width 951 height 399
click at [71, 380] on div "Add Column" at bounding box center [531, 310] width 951 height 399
click at [72, 295] on div "Add Column" at bounding box center [531, 310] width 951 height 399
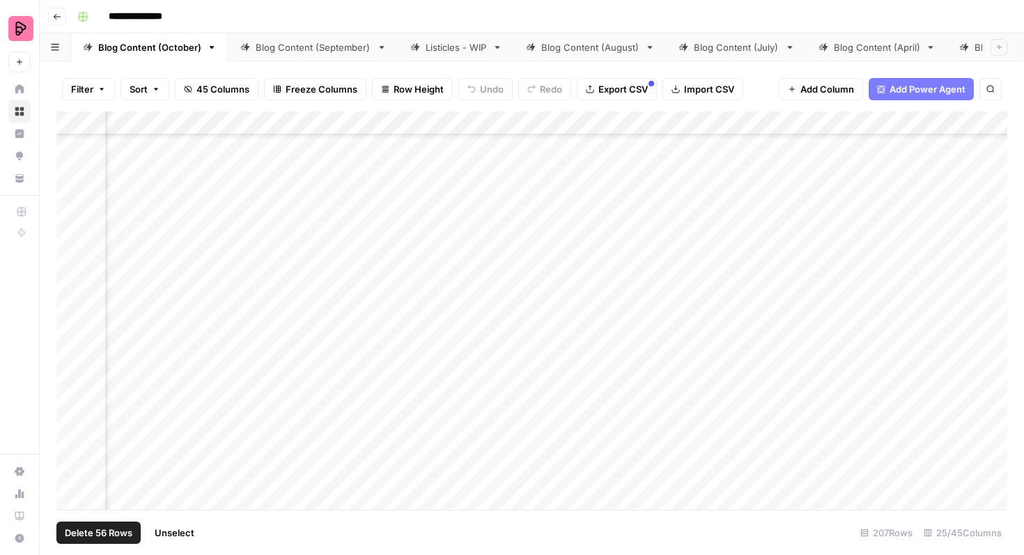
scroll to position [0, 440]
click at [612, 85] on span "Export CSV" at bounding box center [622, 89] width 49 height 14
click at [180, 533] on span "Unselect" at bounding box center [175, 533] width 40 height 14
click at [880, 341] on div "Add Column" at bounding box center [531, 310] width 951 height 399
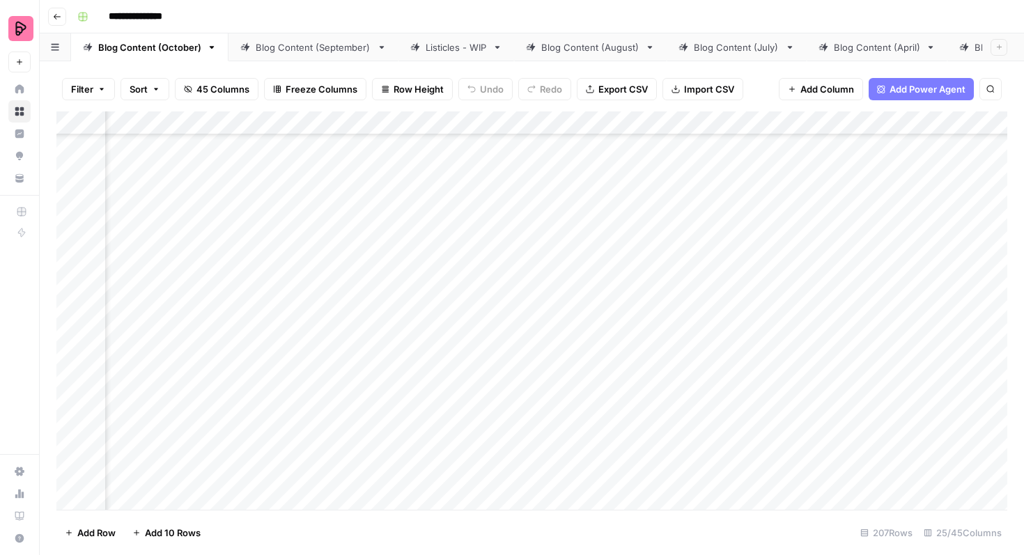
click at [902, 345] on div "Add Column" at bounding box center [531, 310] width 951 height 399
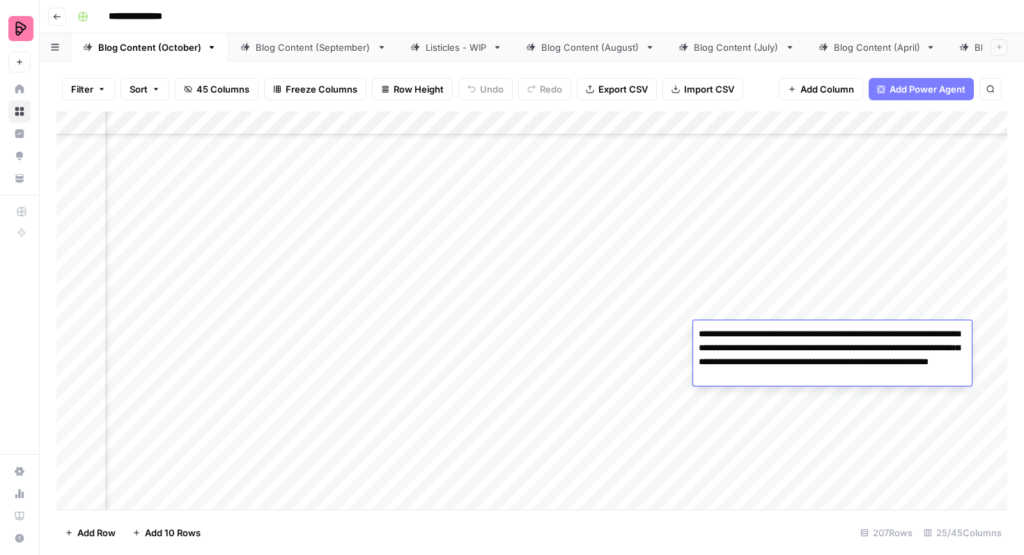
scroll to position [1479, 968]
click at [681, 334] on div "Add Column" at bounding box center [531, 310] width 951 height 399
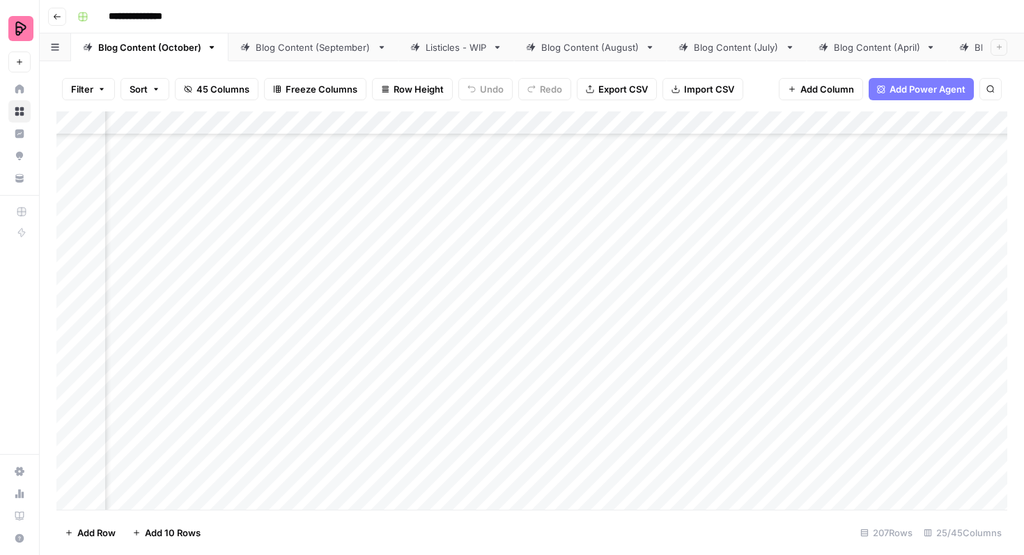
click at [768, 332] on div "Add Column" at bounding box center [531, 310] width 951 height 399
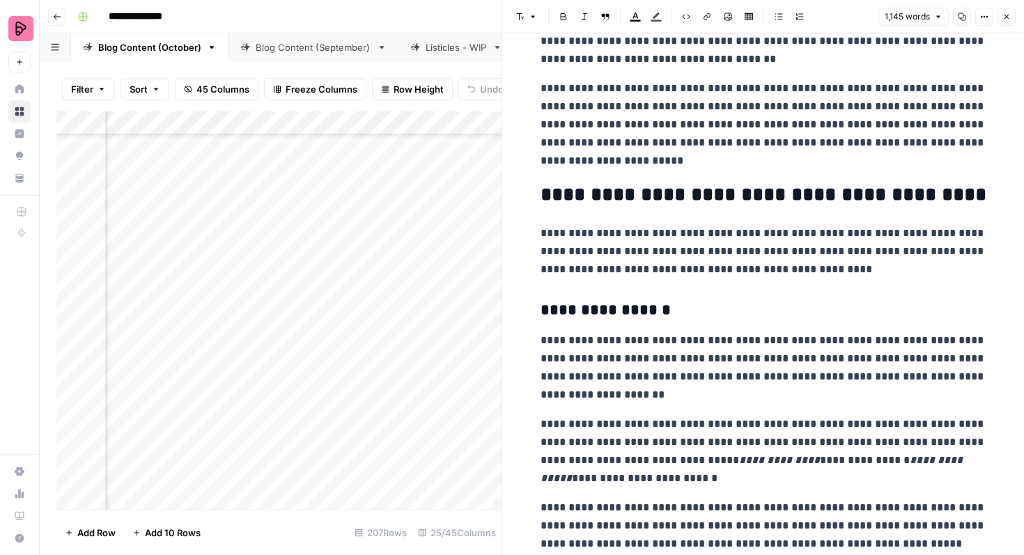
scroll to position [2206, 0]
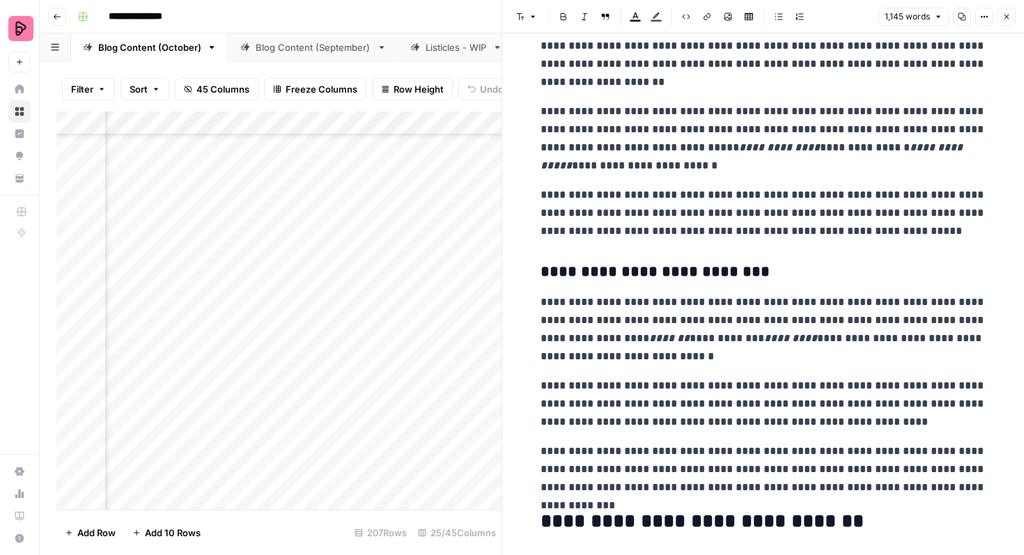
click at [1008, 18] on icon "button" at bounding box center [1007, 17] width 5 height 5
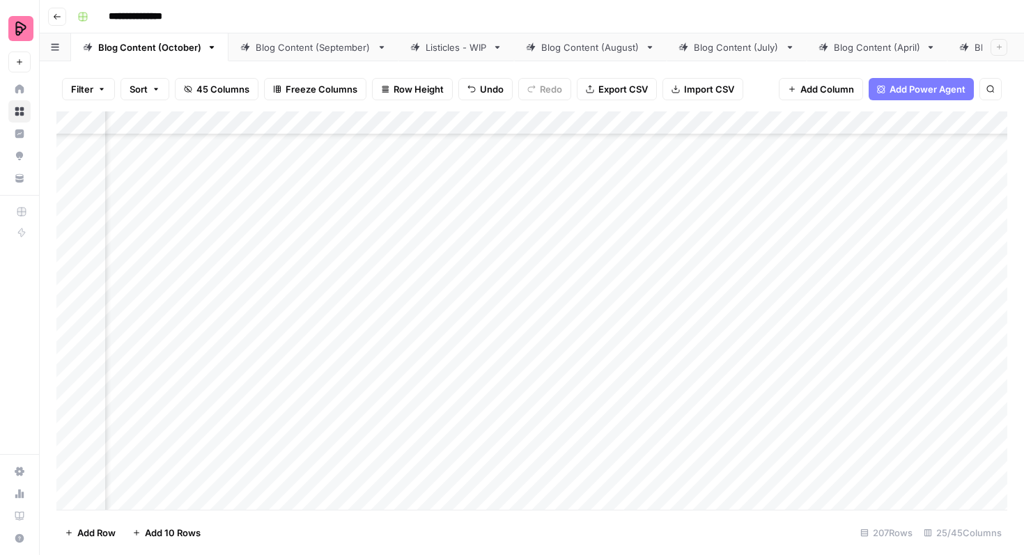
scroll to position [1479, 552]
click at [304, 334] on div "Add Column" at bounding box center [531, 310] width 951 height 399
